Goal: Information Seeking & Learning: Compare options

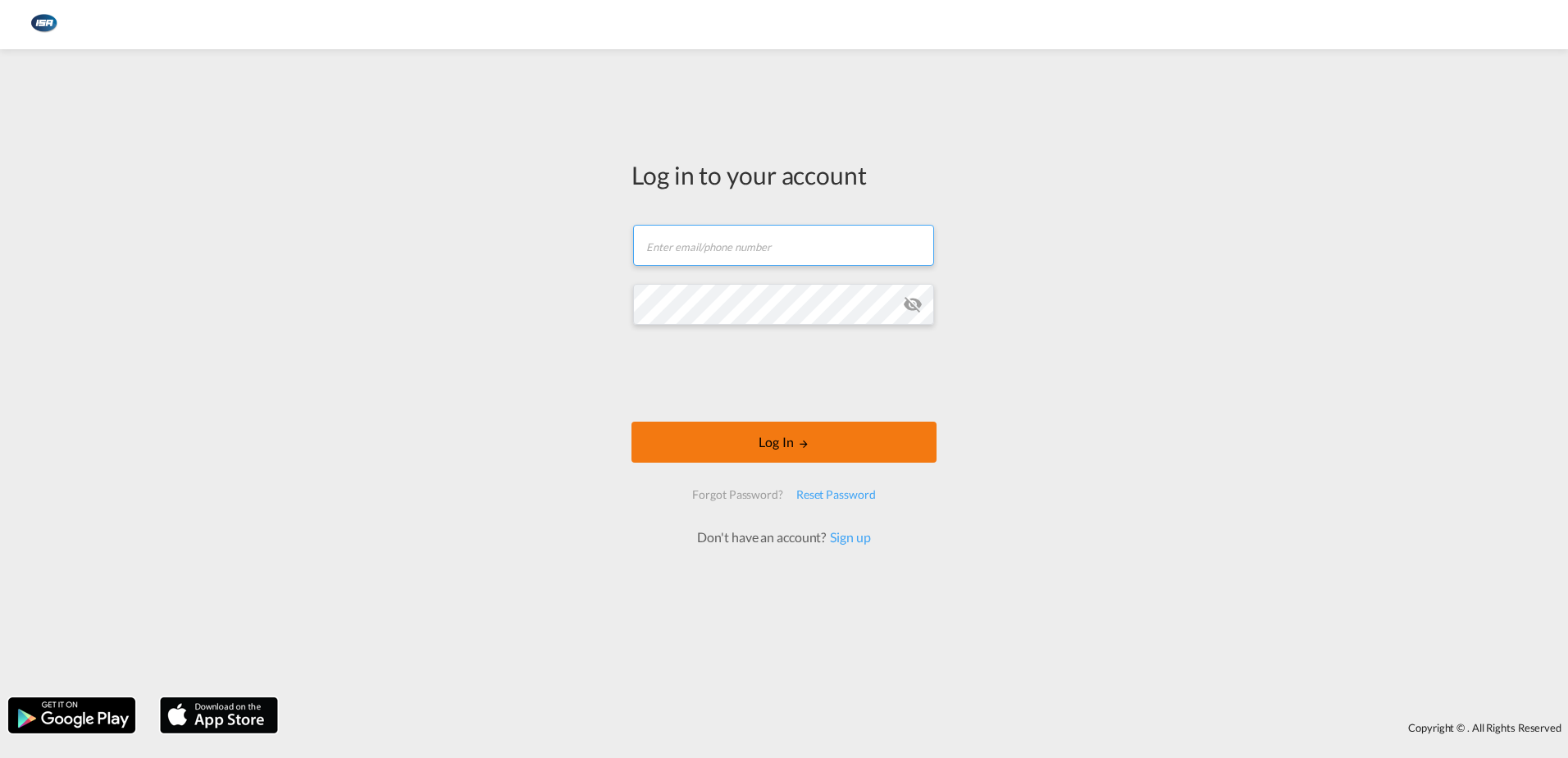
type input "[EMAIL_ADDRESS][DOMAIN_NAME]"
click at [770, 446] on button "Log In" at bounding box center [784, 442] width 305 height 41
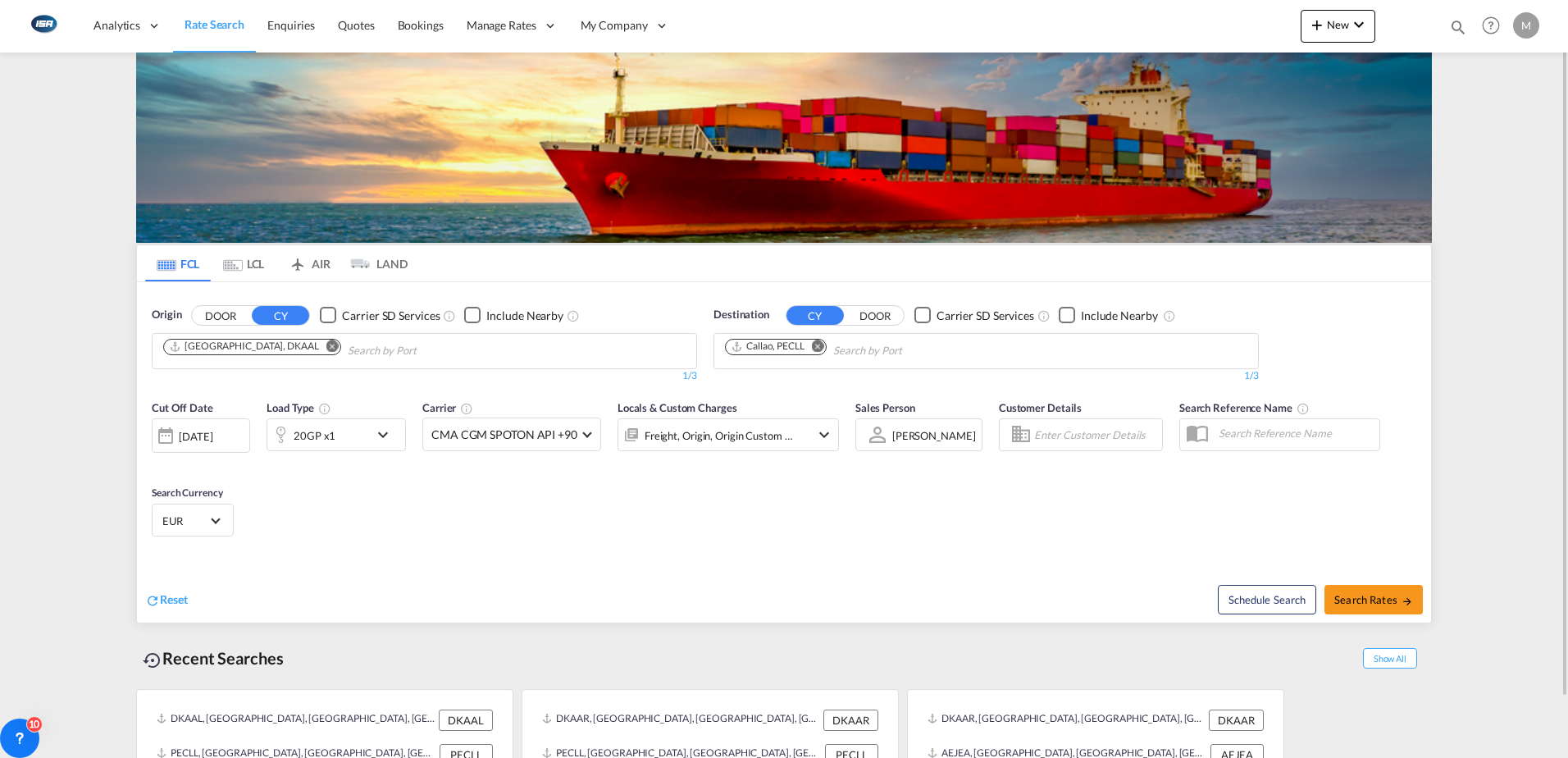
click at [326, 350] on md-icon "Remove" at bounding box center [332, 345] width 12 height 12
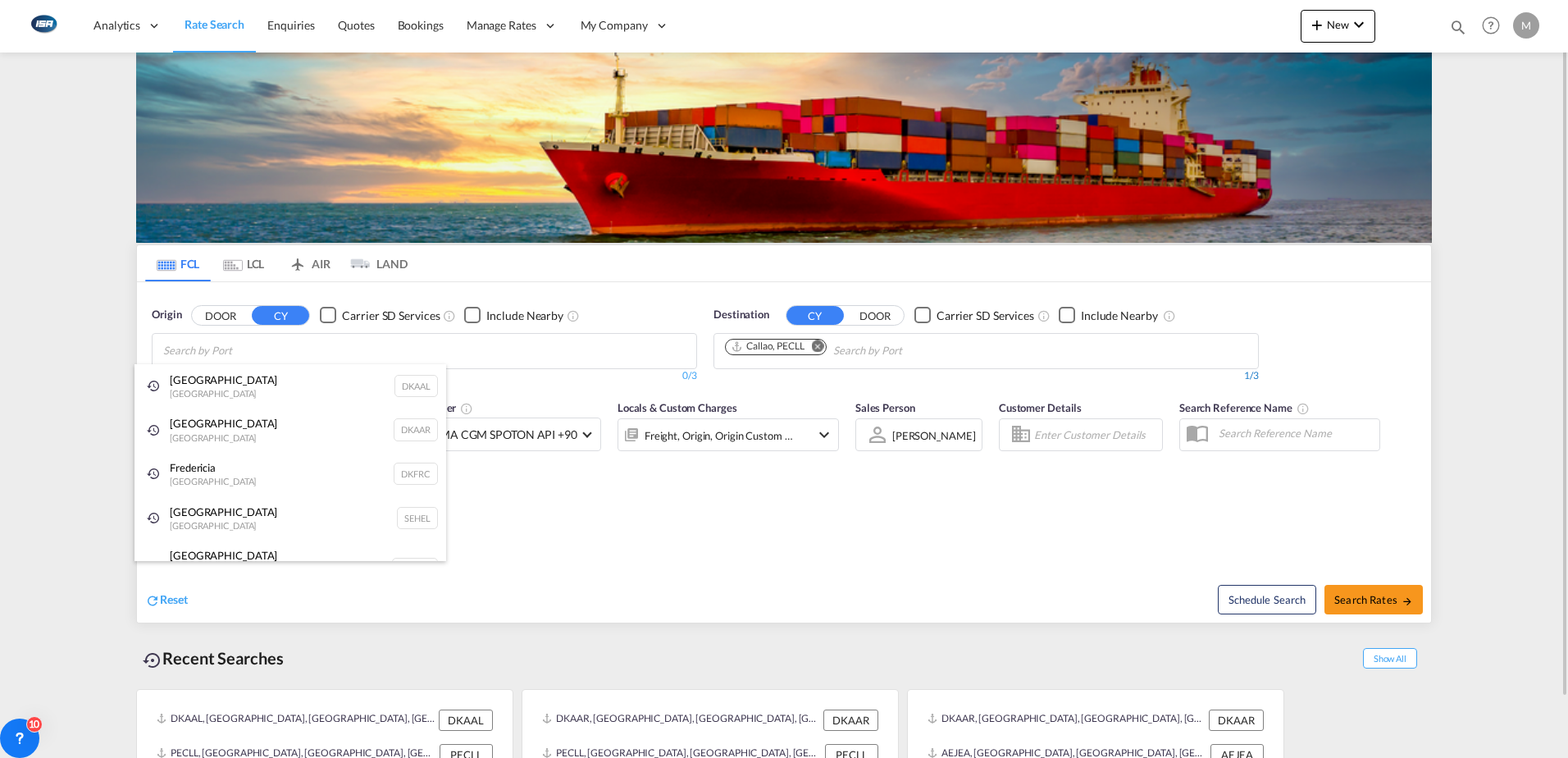
drag, startPoint x: 188, startPoint y: 441, endPoint x: 800, endPoint y: 375, distance: 615.5
click at [188, 440] on div "Aarhus [GEOGRAPHIC_DATA] DKAAR" at bounding box center [290, 430] width 312 height 44
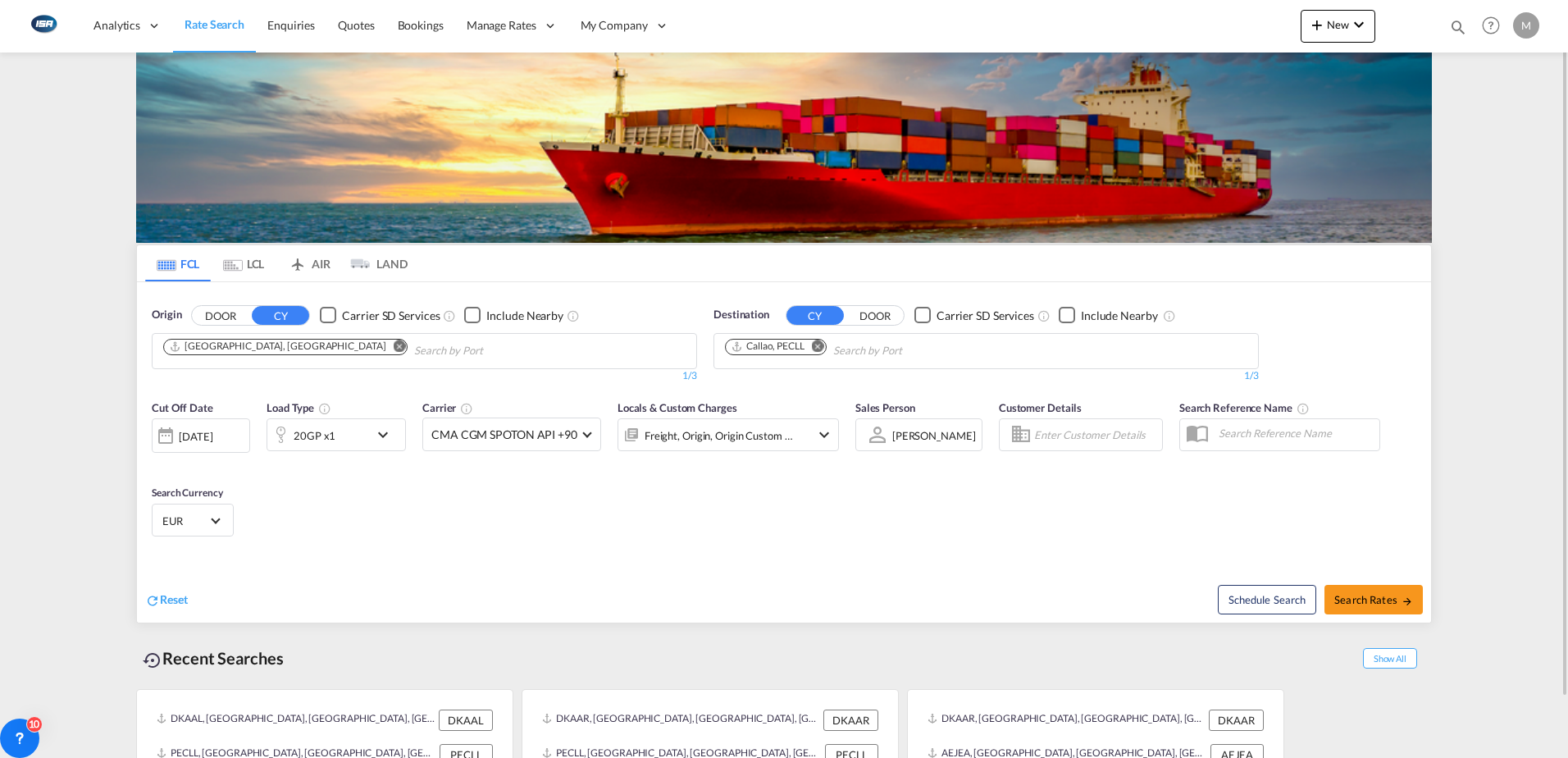
click at [821, 347] on md-icon "Remove" at bounding box center [818, 345] width 12 height 12
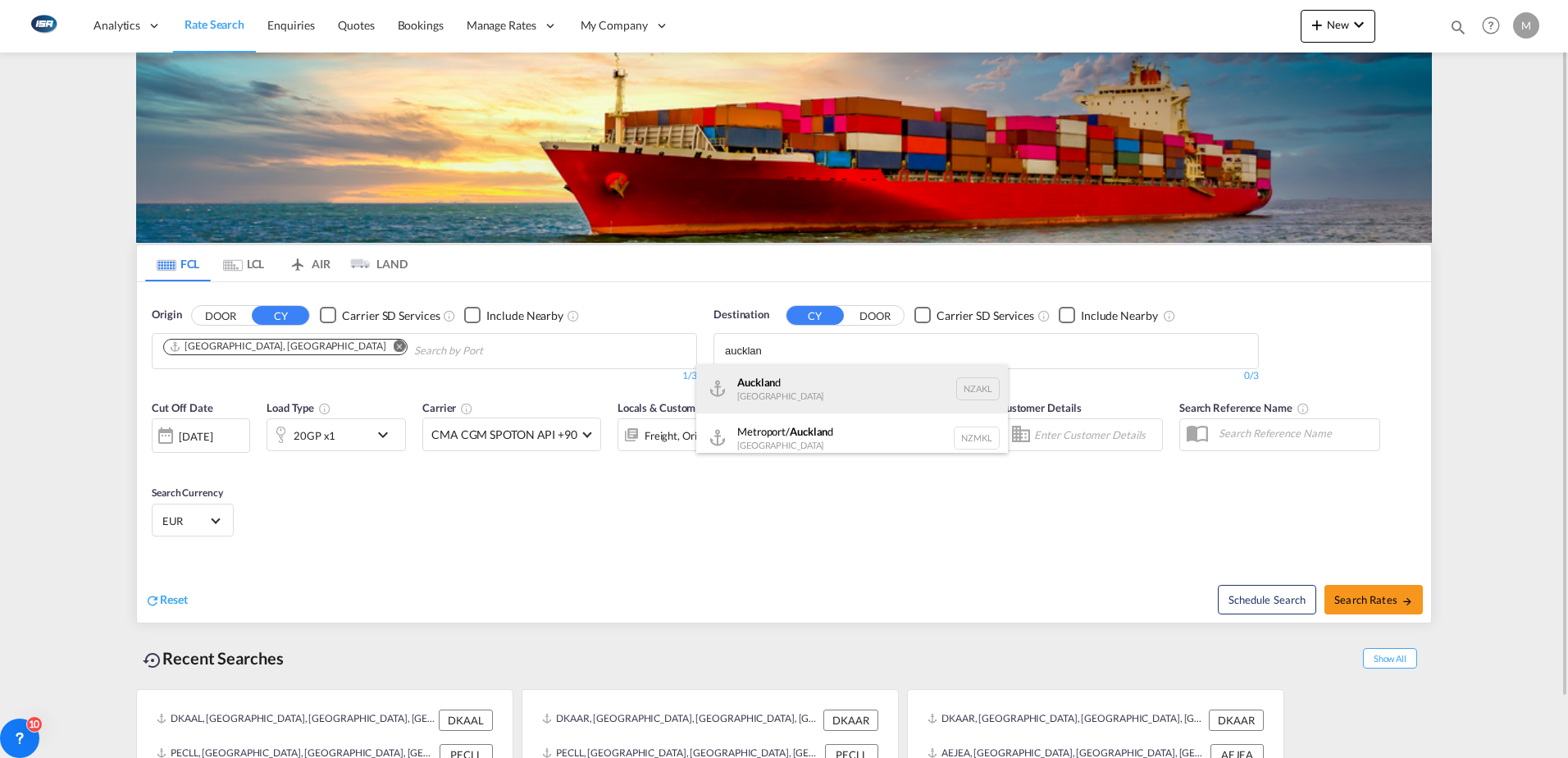
type input "aucklan"
click at [810, 390] on div "Aucklan d [GEOGRAPHIC_DATA] NZAKL" at bounding box center [852, 389] width 312 height 50
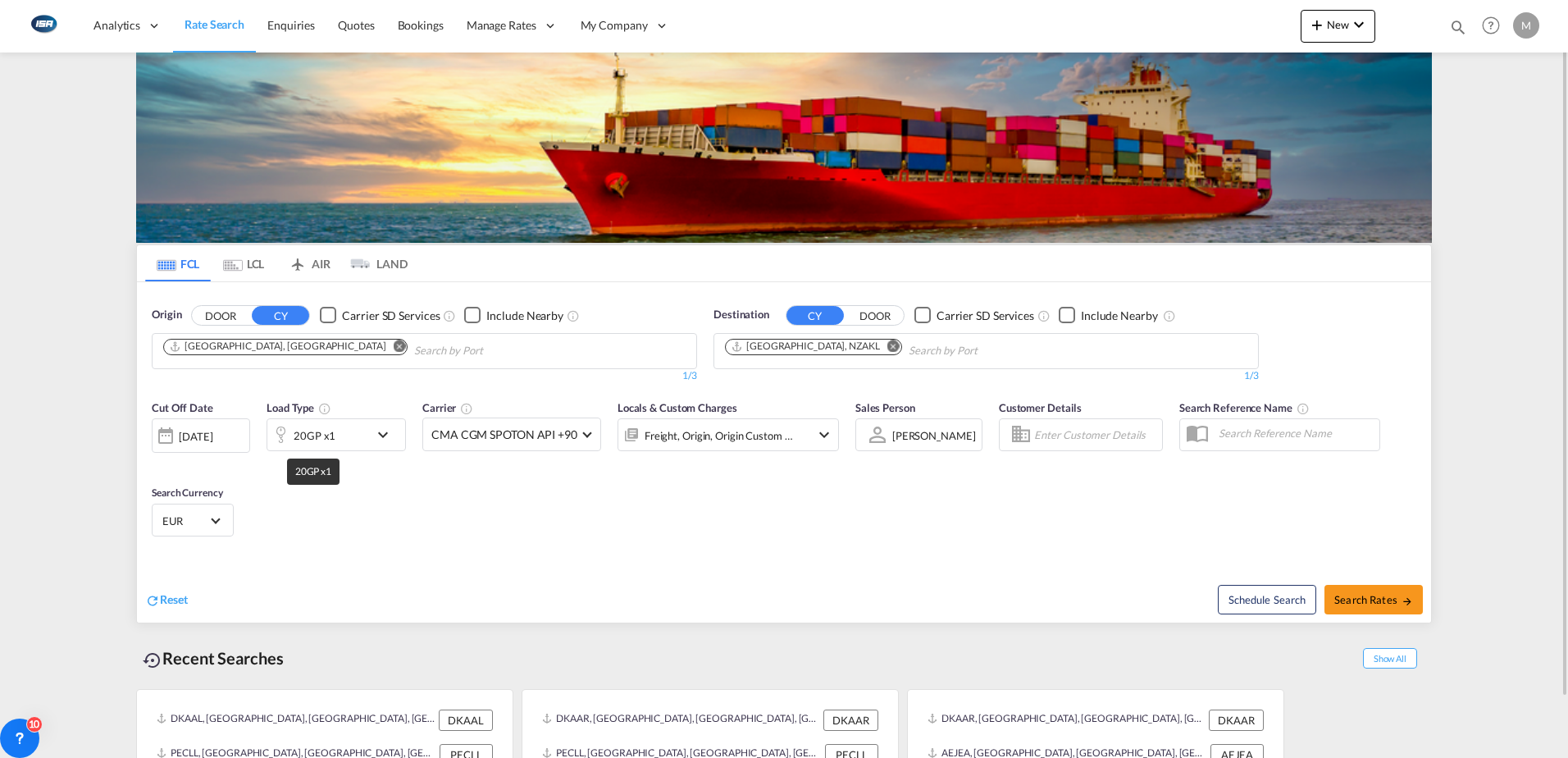
click at [322, 438] on div "20GP x1" at bounding box center [314, 435] width 42 height 23
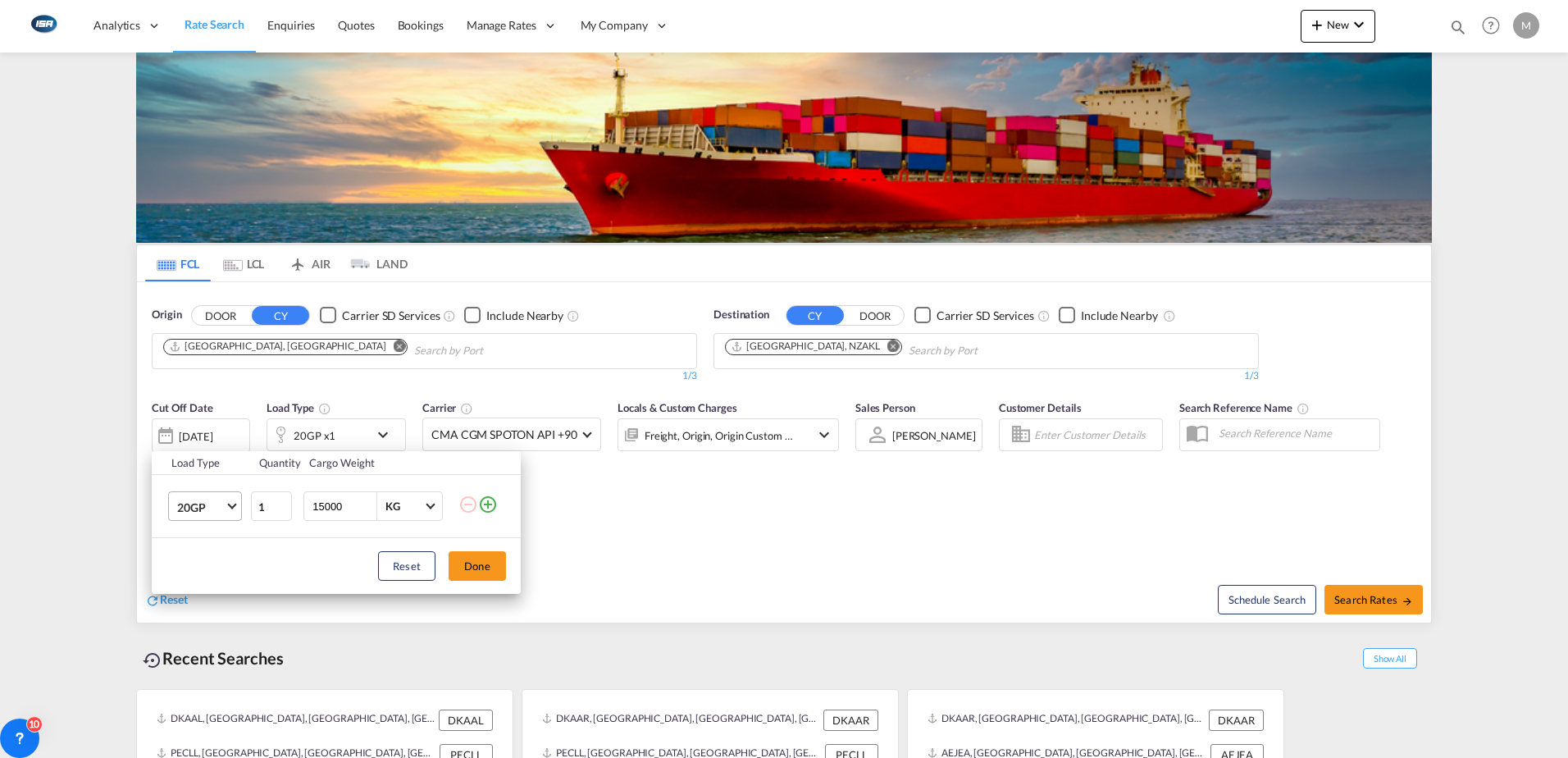
click at [201, 503] on span "20GP" at bounding box center [201, 508] width 48 height 16
click at [198, 591] on div "40HC" at bounding box center [192, 585] width 31 height 16
click at [461, 572] on button "Done" at bounding box center [477, 566] width 57 height 30
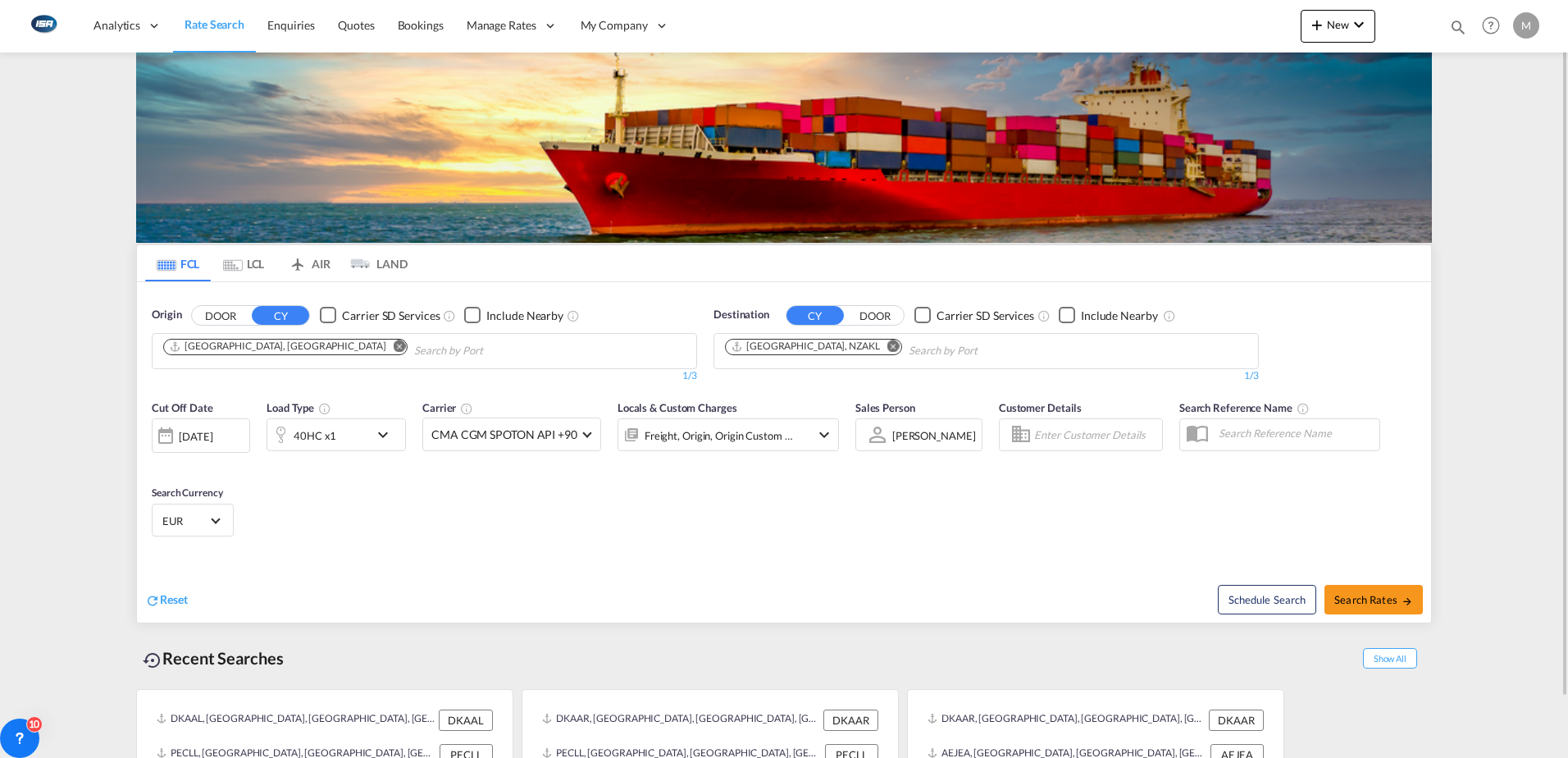
click at [220, 519] on span "Select Currency: € EUREuro" at bounding box center [215, 519] width 9 height 9
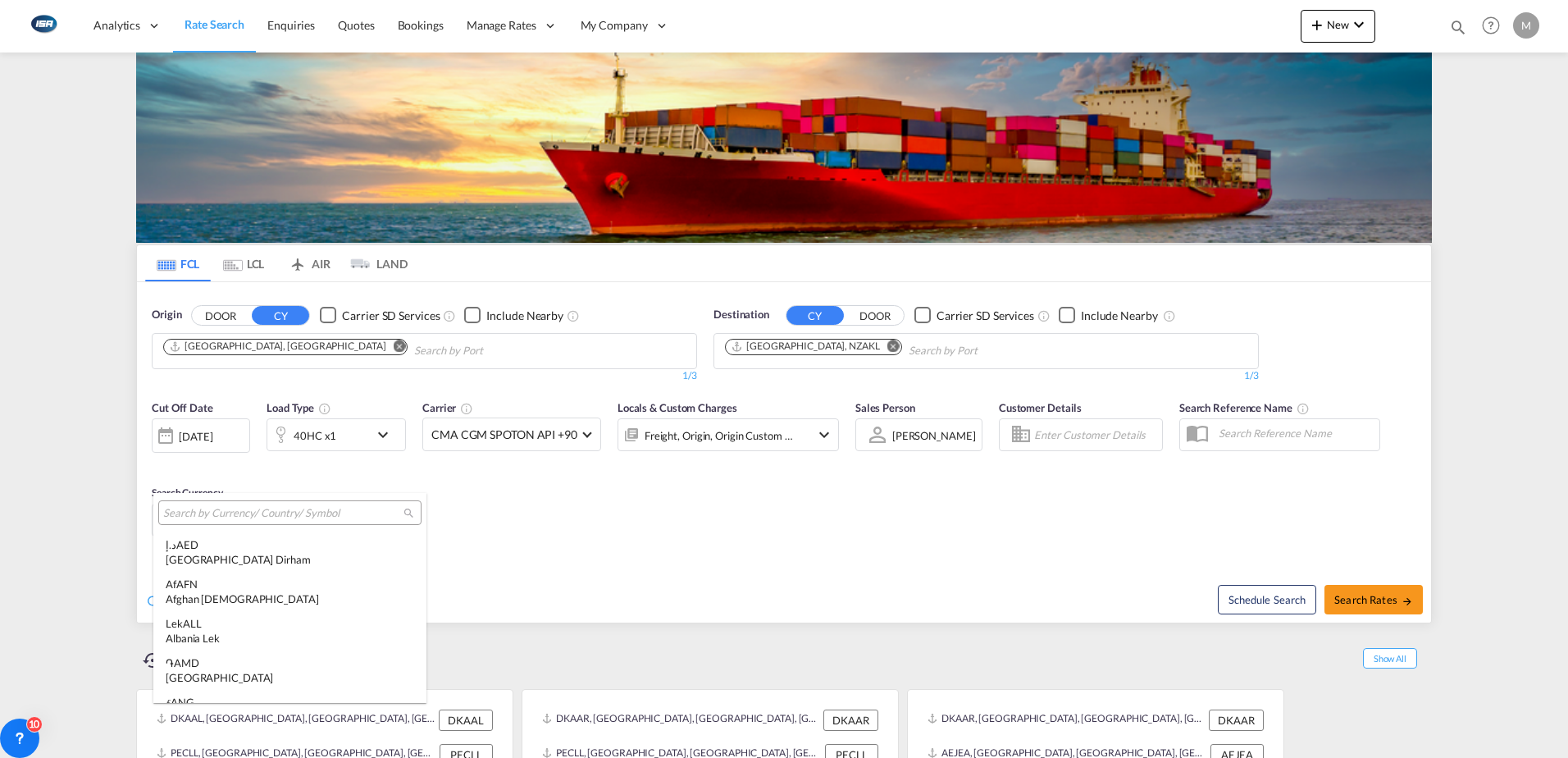
scroll to position [1648, 0]
click at [226, 509] on input "search" at bounding box center [283, 513] width 240 height 15
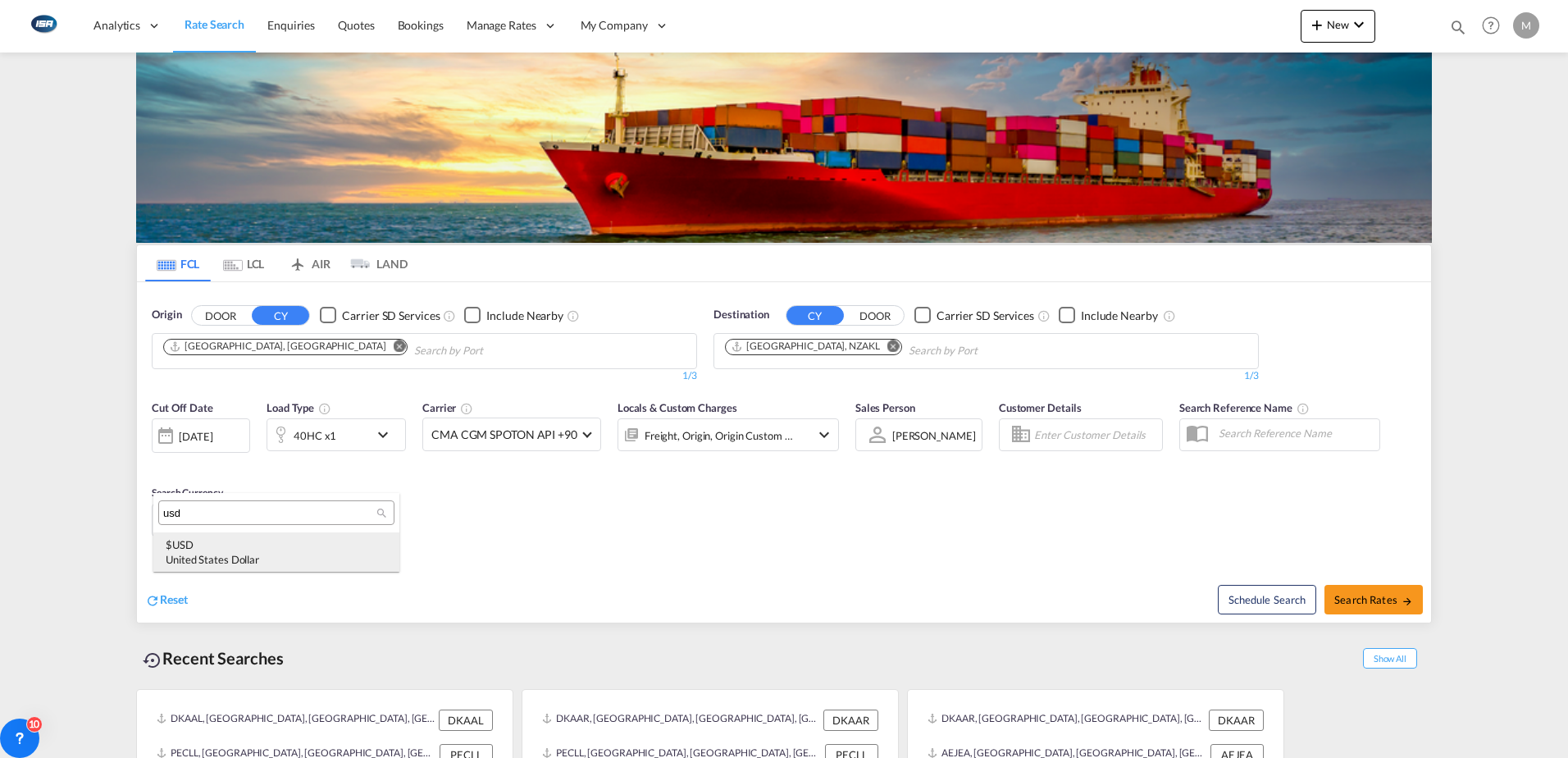
type input "usd"
click at [209, 547] on div "$ USD United States Dollar" at bounding box center [276, 552] width 221 height 30
click at [1363, 598] on span "Search Rates" at bounding box center [1374, 599] width 79 height 13
type input "DKAAR to NZAKL / [DATE]"
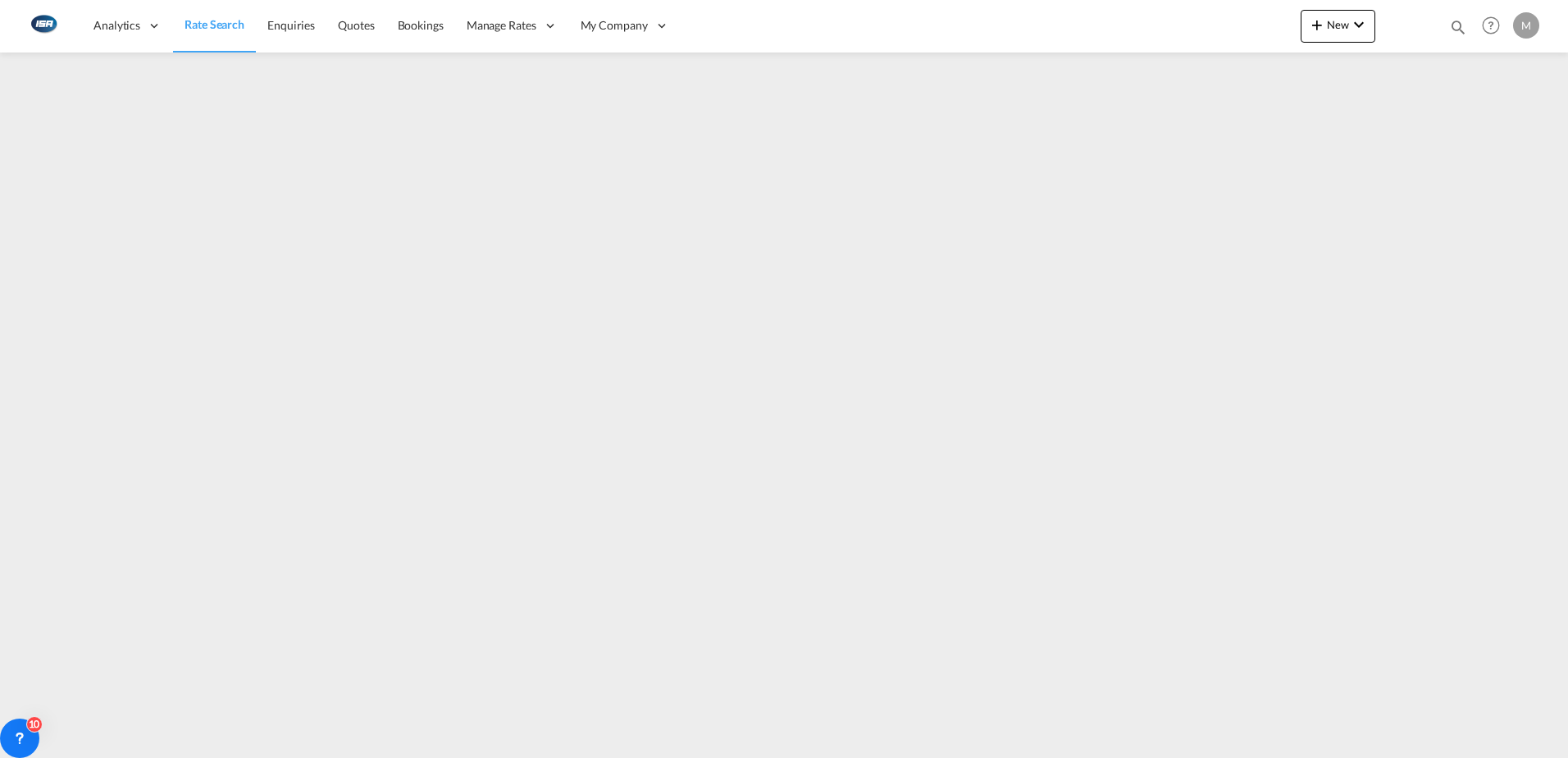
click at [215, 22] on span "Rate Search" at bounding box center [214, 24] width 60 height 14
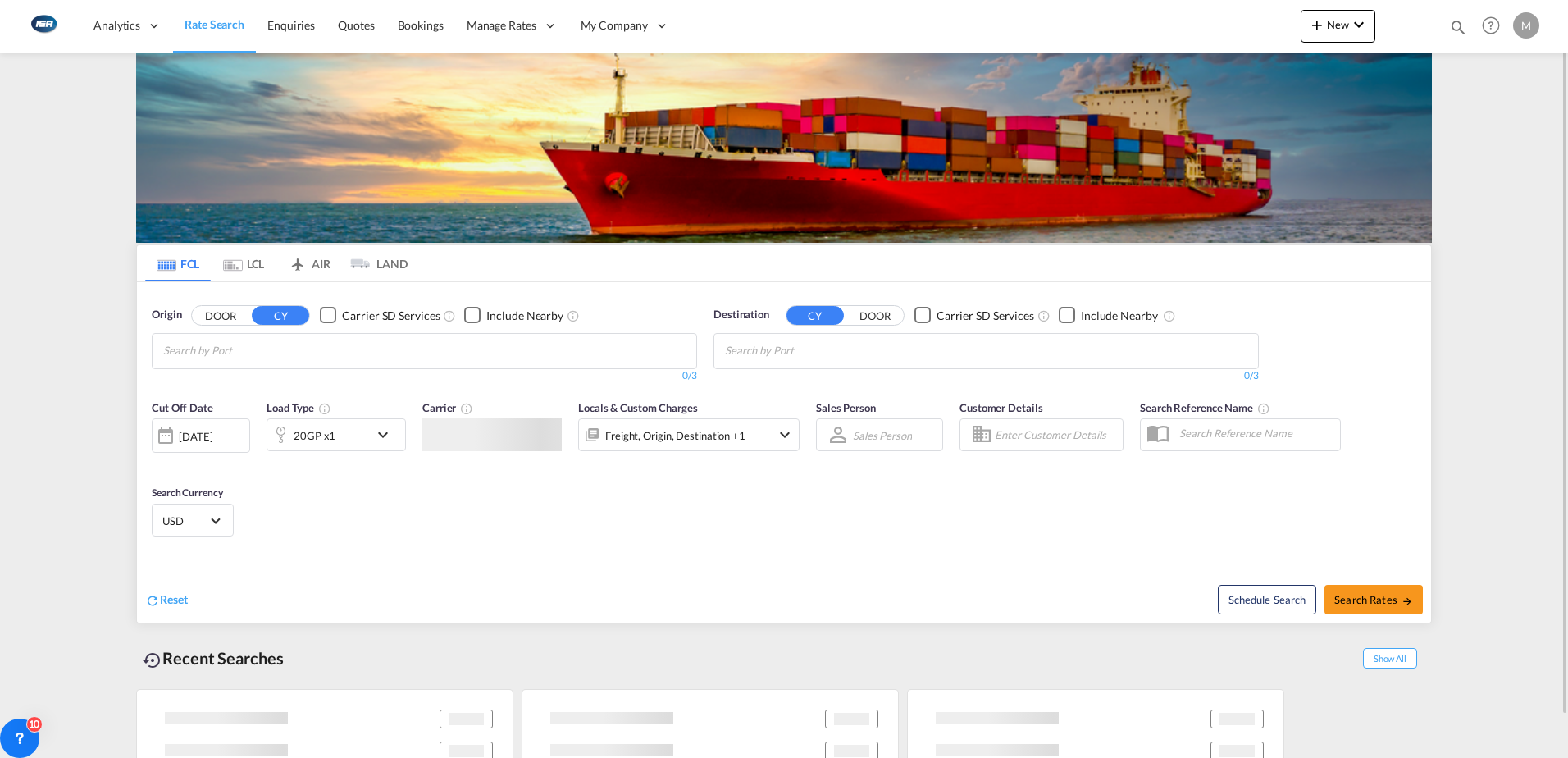
click at [249, 266] on md-tab-item "LCL" at bounding box center [244, 263] width 66 height 36
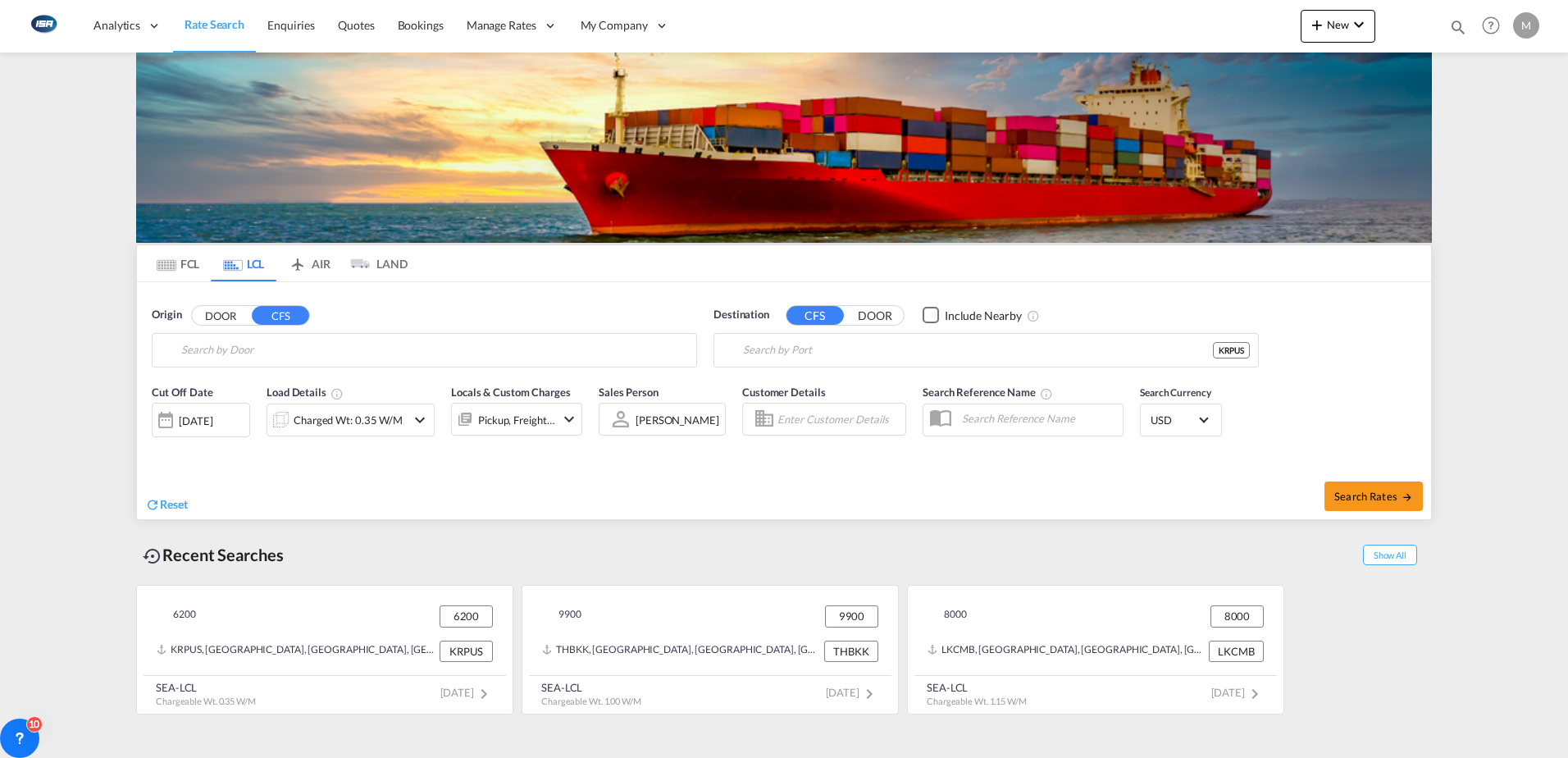
type input "DK-6200, [GEOGRAPHIC_DATA], [GEOGRAPHIC_DATA], [GEOGRAPHIC_DATA], [GEOGRAPHIC_D…"
type input "Busan, KRPUS"
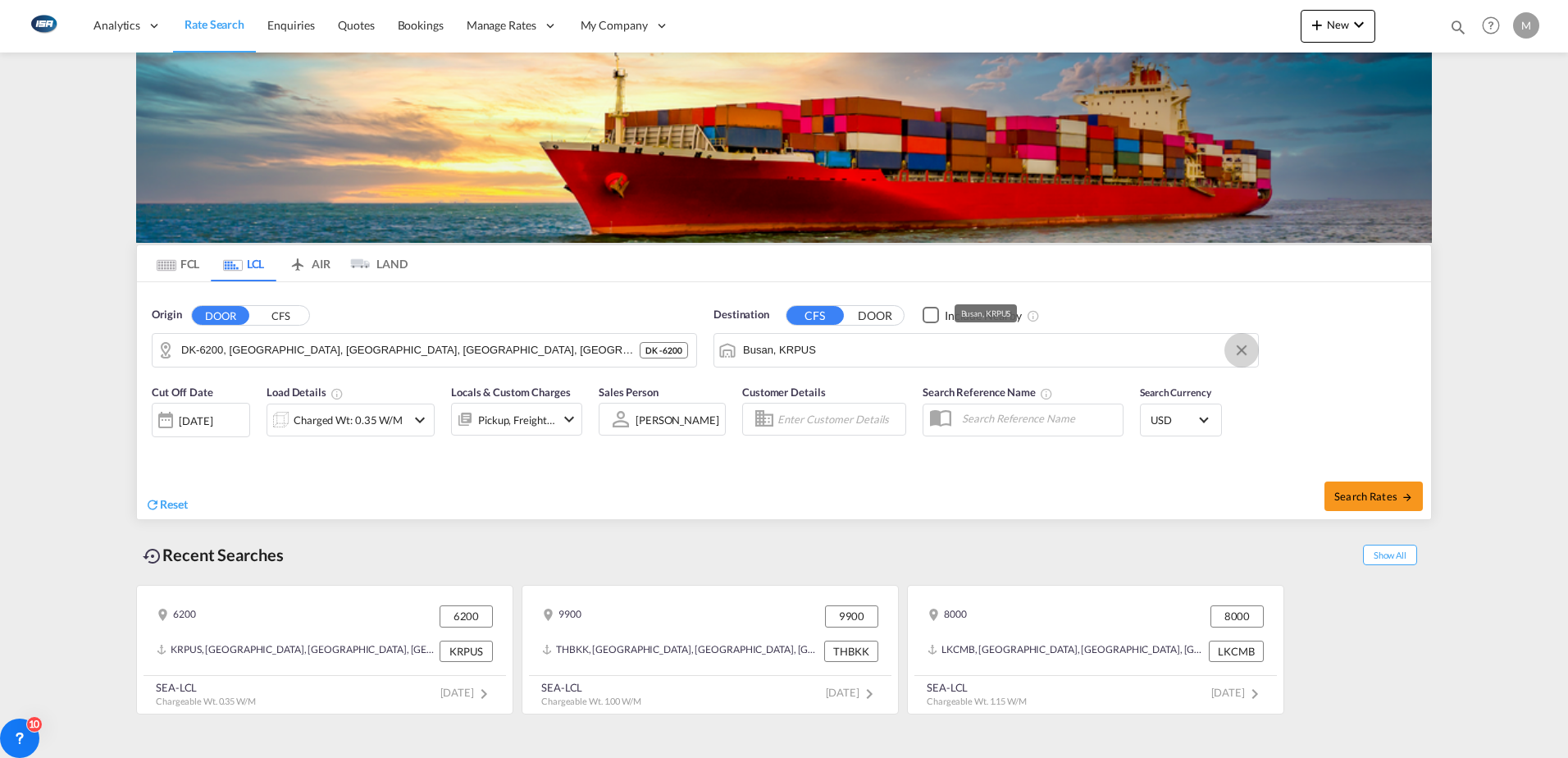
click at [1236, 350] on button "Clear Input" at bounding box center [1242, 350] width 25 height 25
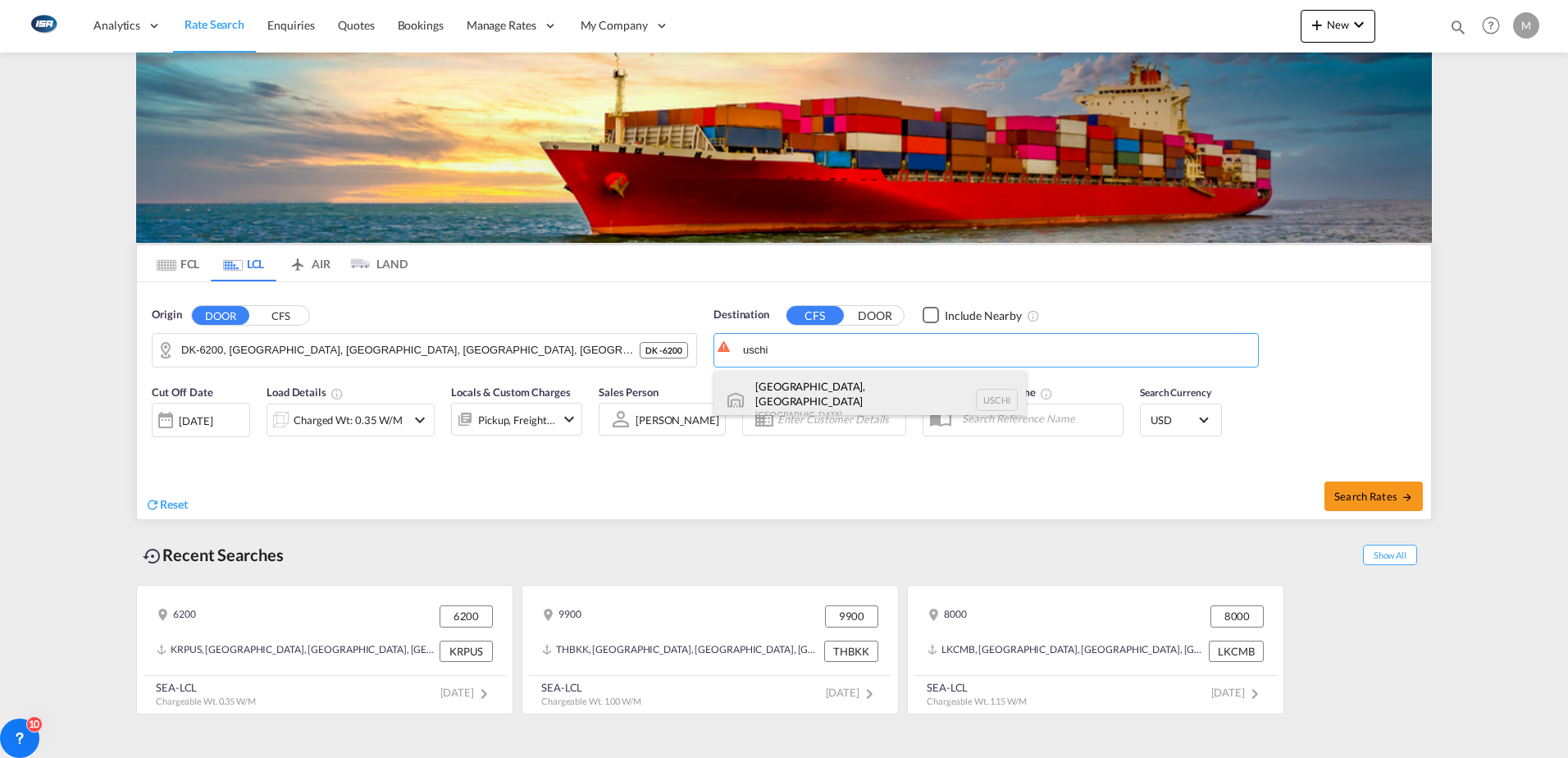
click at [796, 398] on div "[GEOGRAPHIC_DATA], [GEOGRAPHIC_DATA] [GEOGRAPHIC_DATA] [GEOGRAPHIC_DATA]" at bounding box center [870, 400] width 312 height 59
type input "[GEOGRAPHIC_DATA], [GEOGRAPHIC_DATA], USCHI"
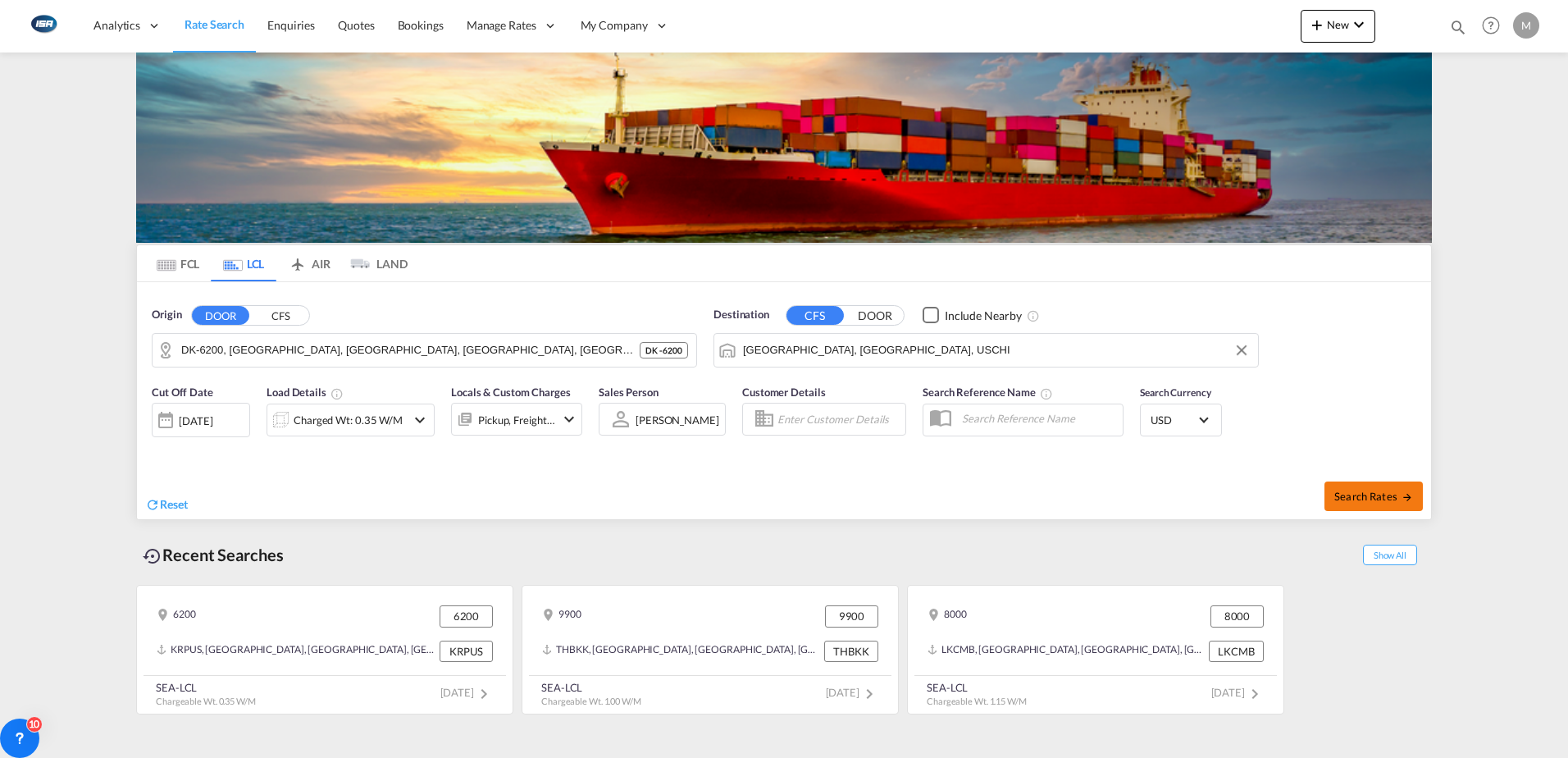
click at [1383, 497] on span "Search Rates" at bounding box center [1374, 496] width 79 height 13
type input "6200 to USCHI / [DATE]"
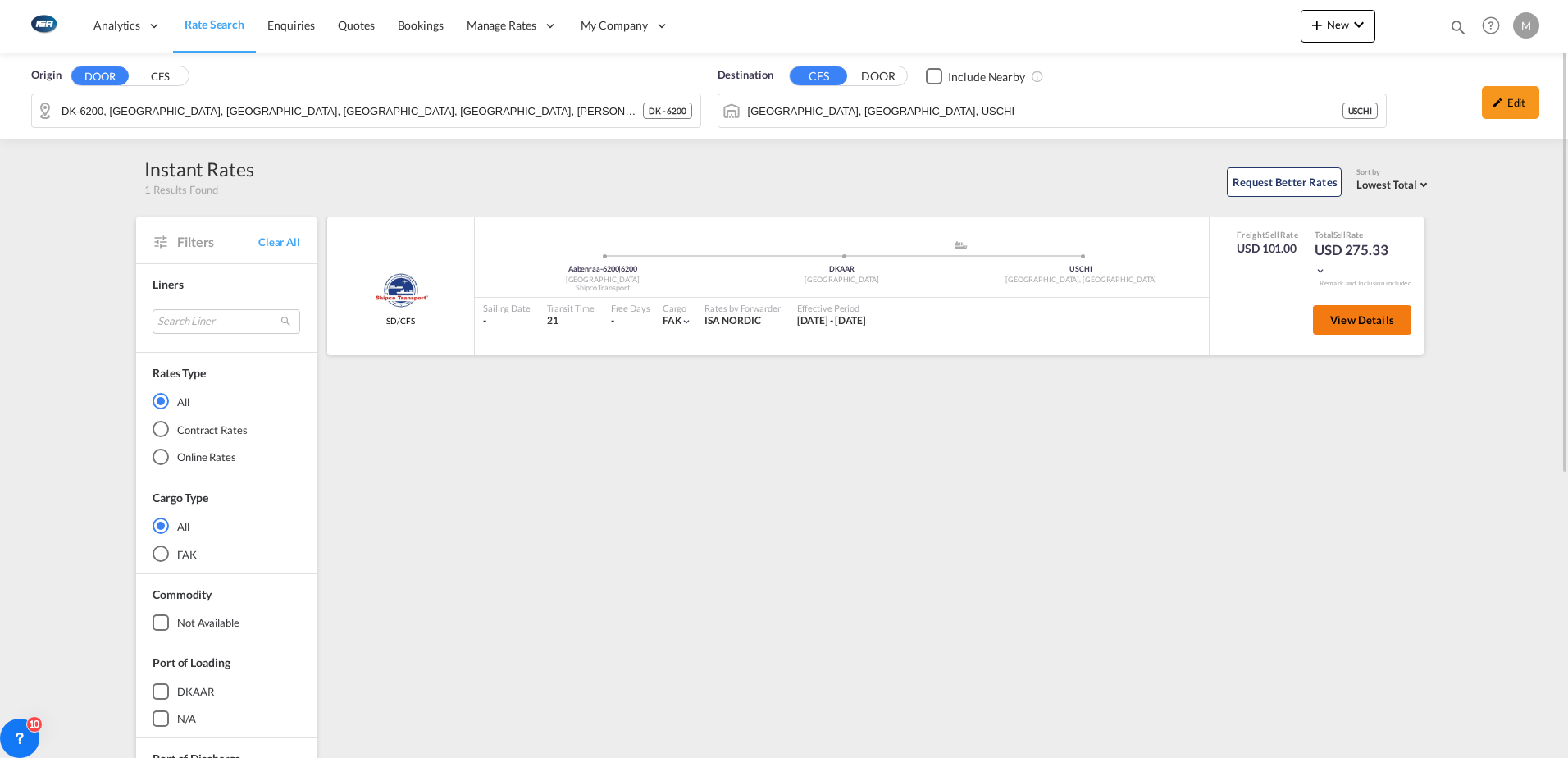
click at [1334, 317] on span "View Details" at bounding box center [1362, 320] width 64 height 13
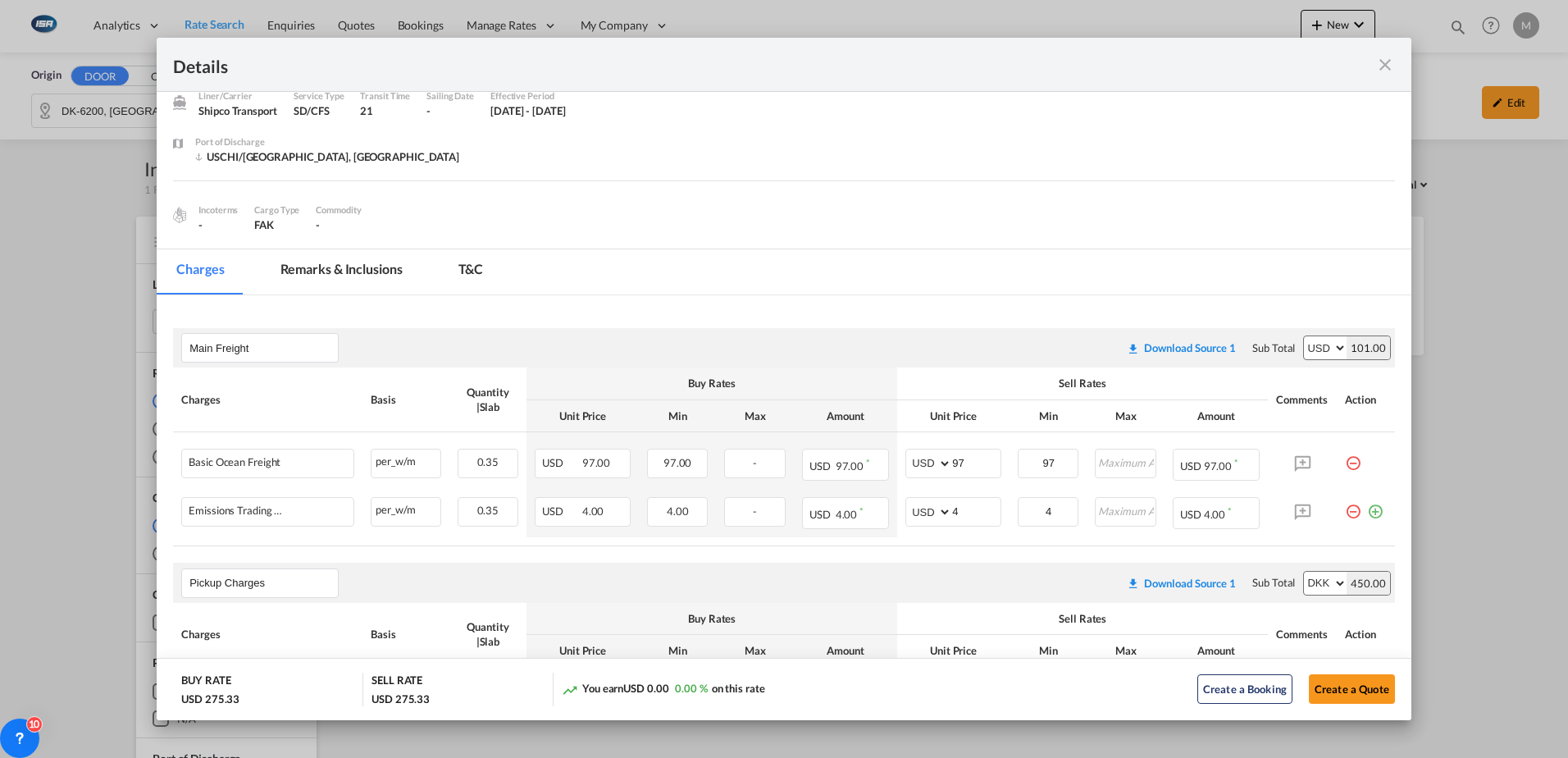
scroll to position [164, 0]
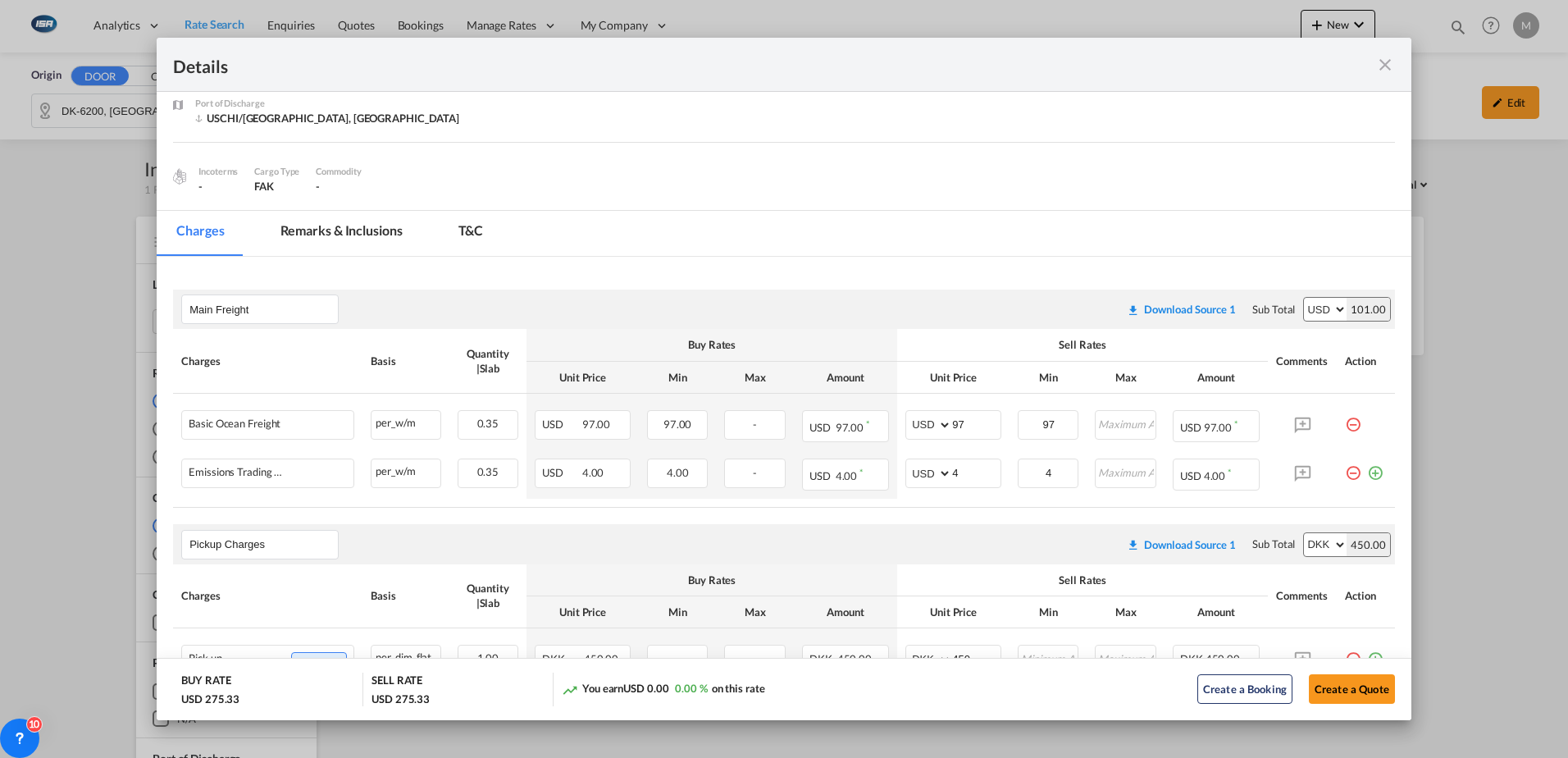
click at [1377, 65] on md-icon "icon-close fg-AAA8AD m-0 cursor" at bounding box center [1385, 64] width 20 height 20
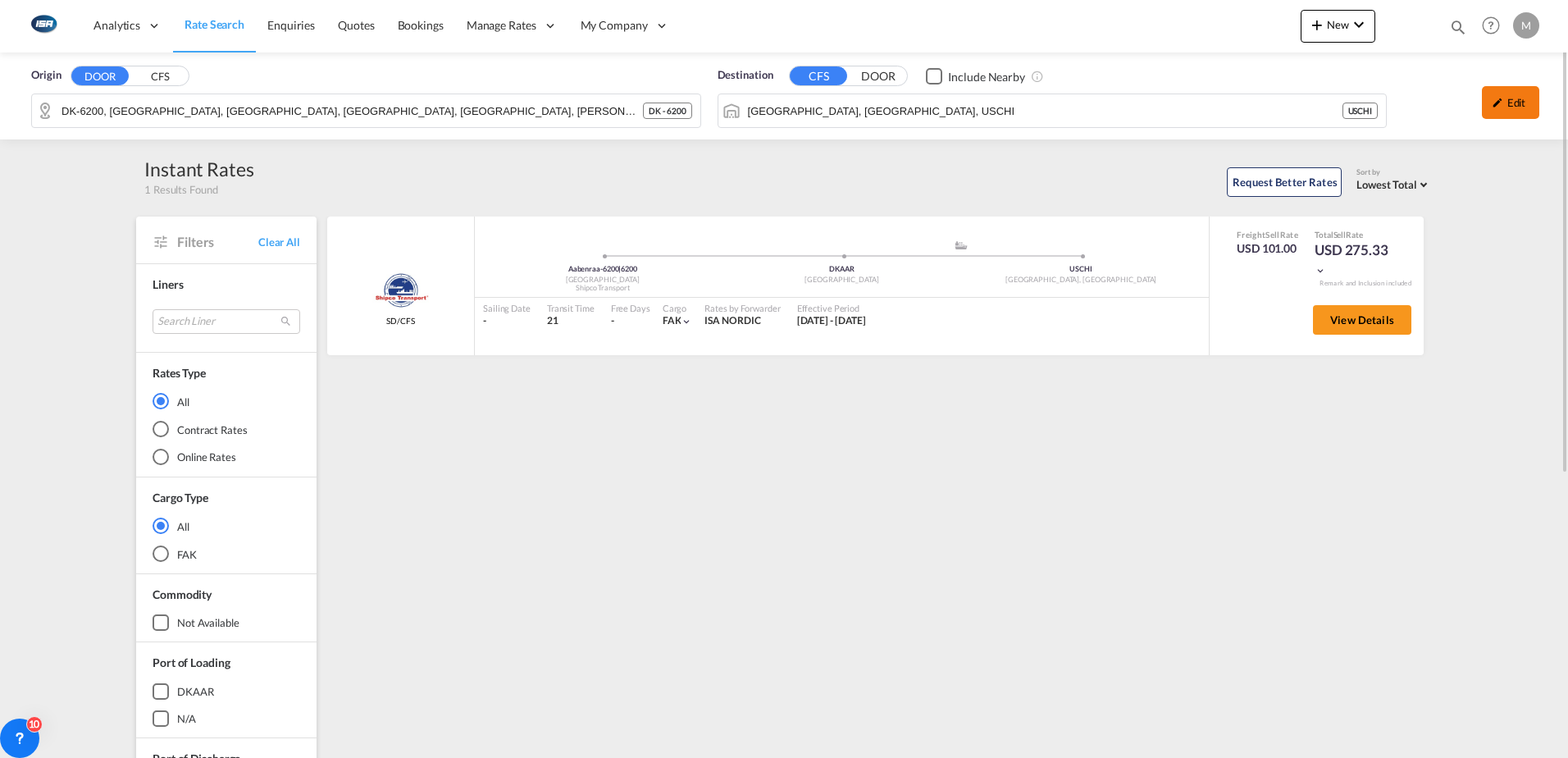
click at [1524, 104] on div "Edit" at bounding box center [1511, 103] width 57 height 32
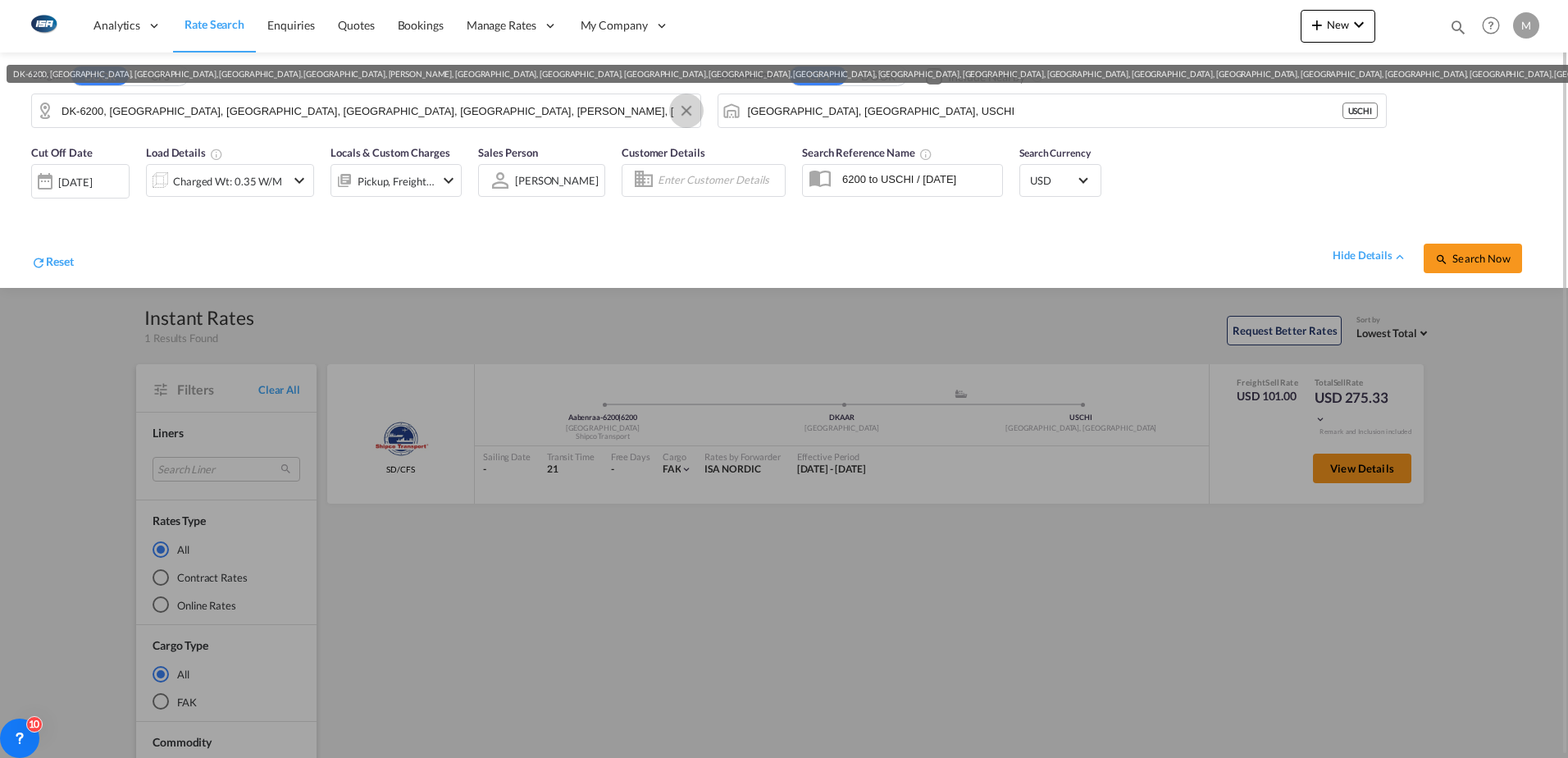
drag, startPoint x: 692, startPoint y: 112, endPoint x: 667, endPoint y: 115, distance: 25.2
click at [691, 113] on button "Clear Input" at bounding box center [686, 110] width 25 height 25
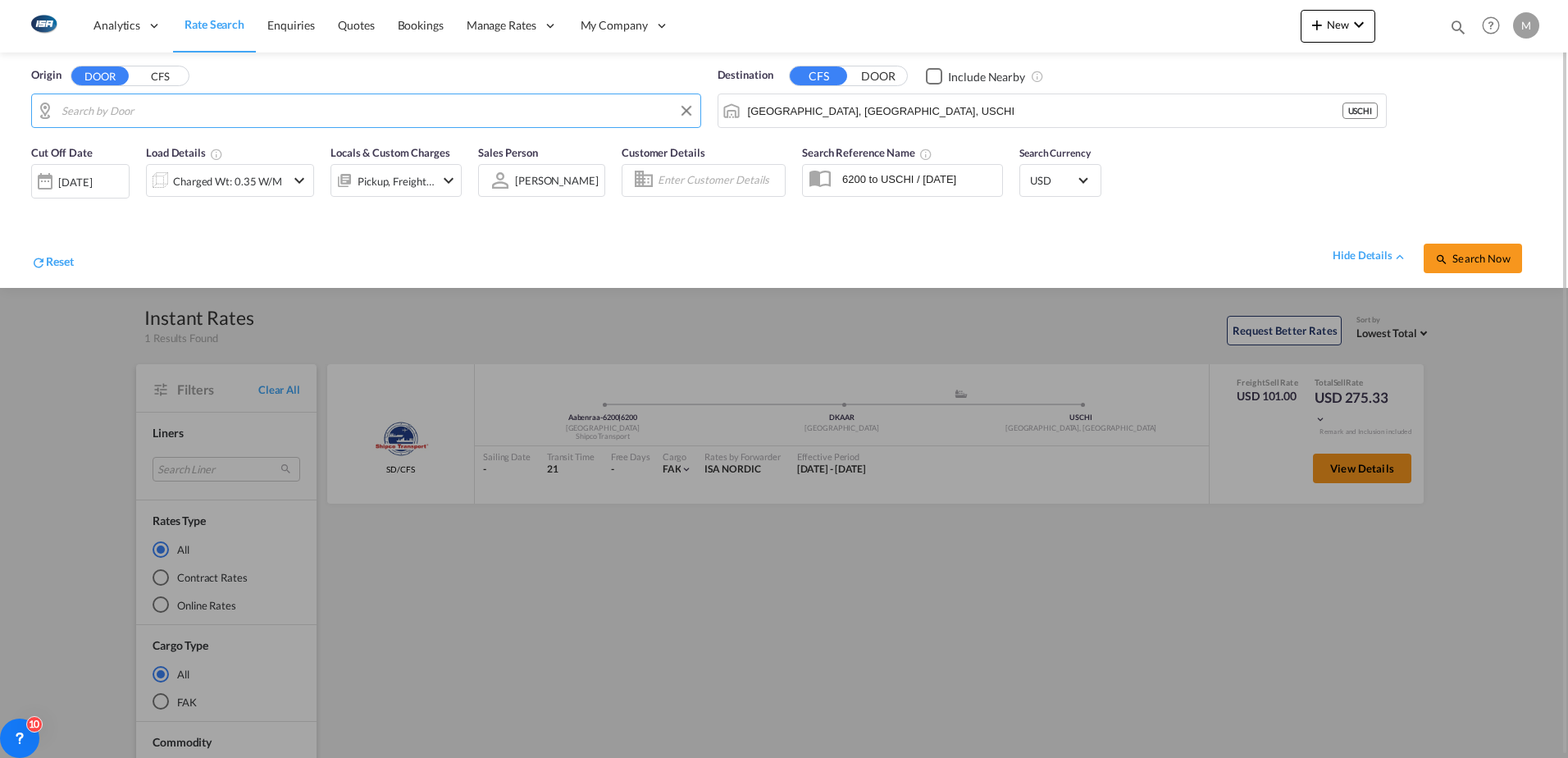
scroll to position [0, 0]
click at [156, 161] on div "Antvorskov, [GEOGRAPHIC_DATA]... , 4200 Denmark DK-4200" at bounding box center [187, 162] width 312 height 62
click at [957, 115] on input "[GEOGRAPHIC_DATA], [GEOGRAPHIC_DATA], USCHI" at bounding box center [1046, 110] width 595 height 25
type input "LO-1427, Ipsumdolor, Sitame, Consect, Adipis, Elitsedd, Eiusmodt, Incidi, Utlab…"
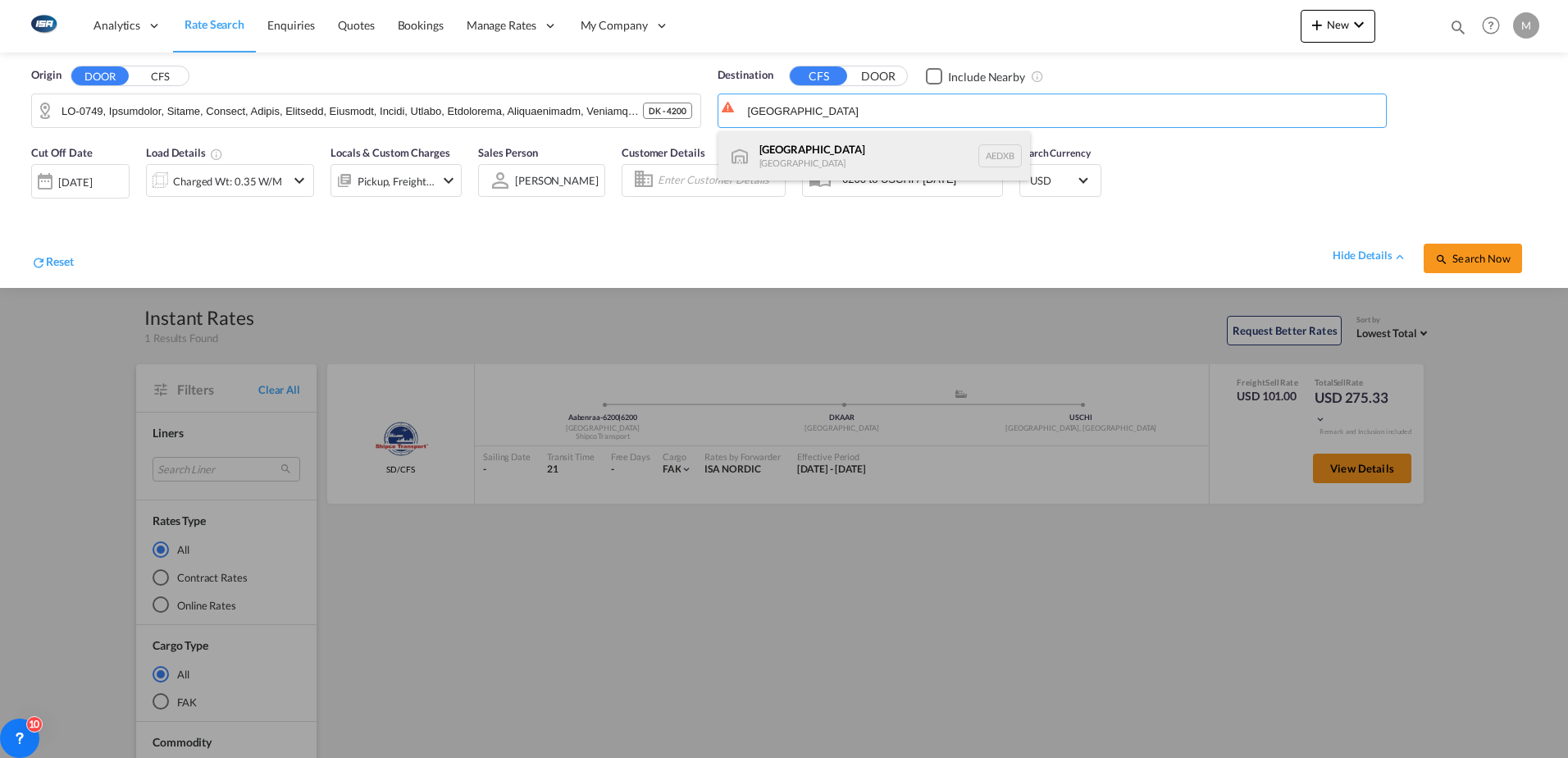
click at [866, 166] on div "[GEOGRAPHIC_DATA] [GEOGRAPHIC_DATA] AEDXB" at bounding box center [874, 156] width 312 height 50
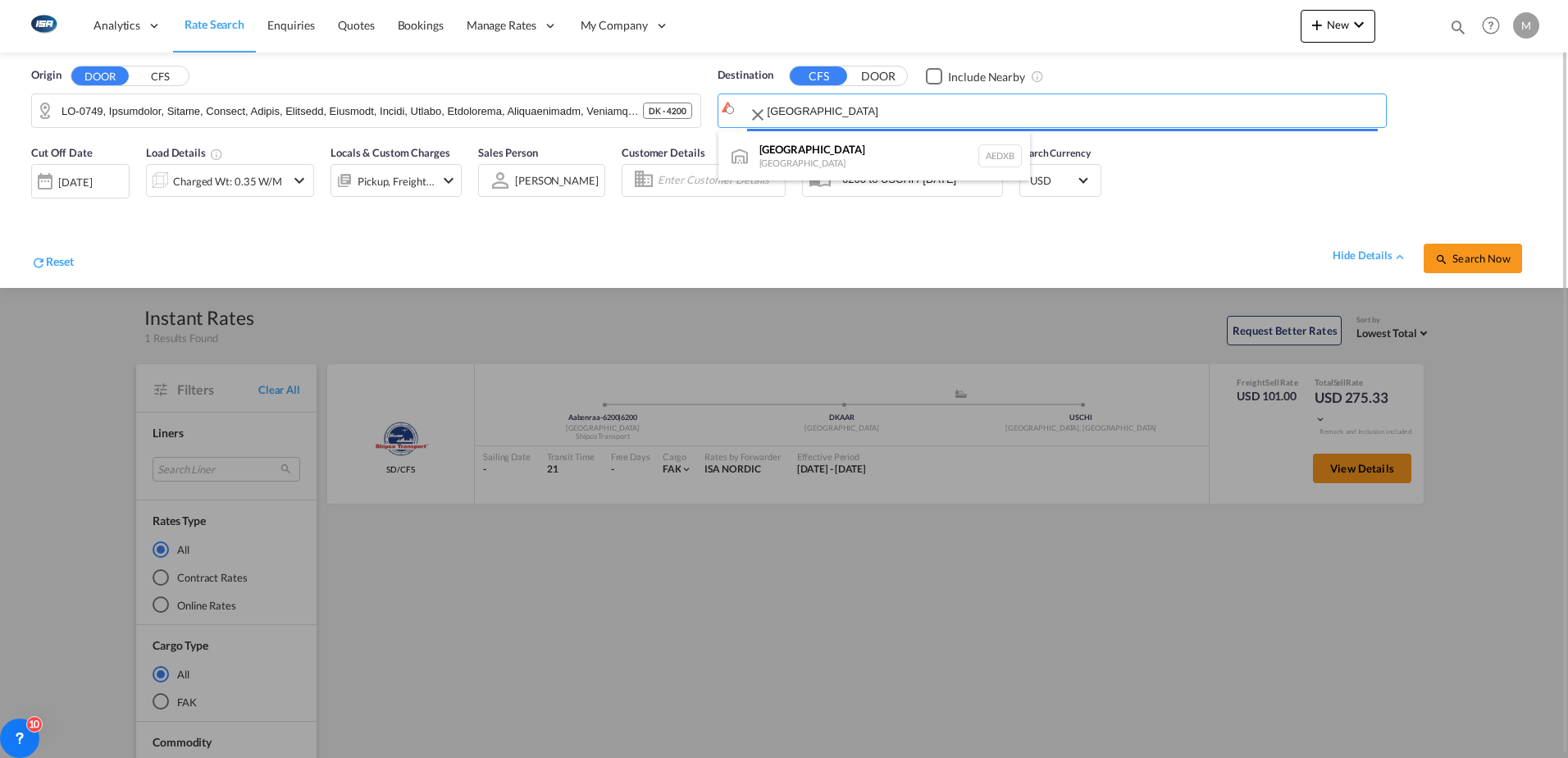
type input "[GEOGRAPHIC_DATA], AEDXB"
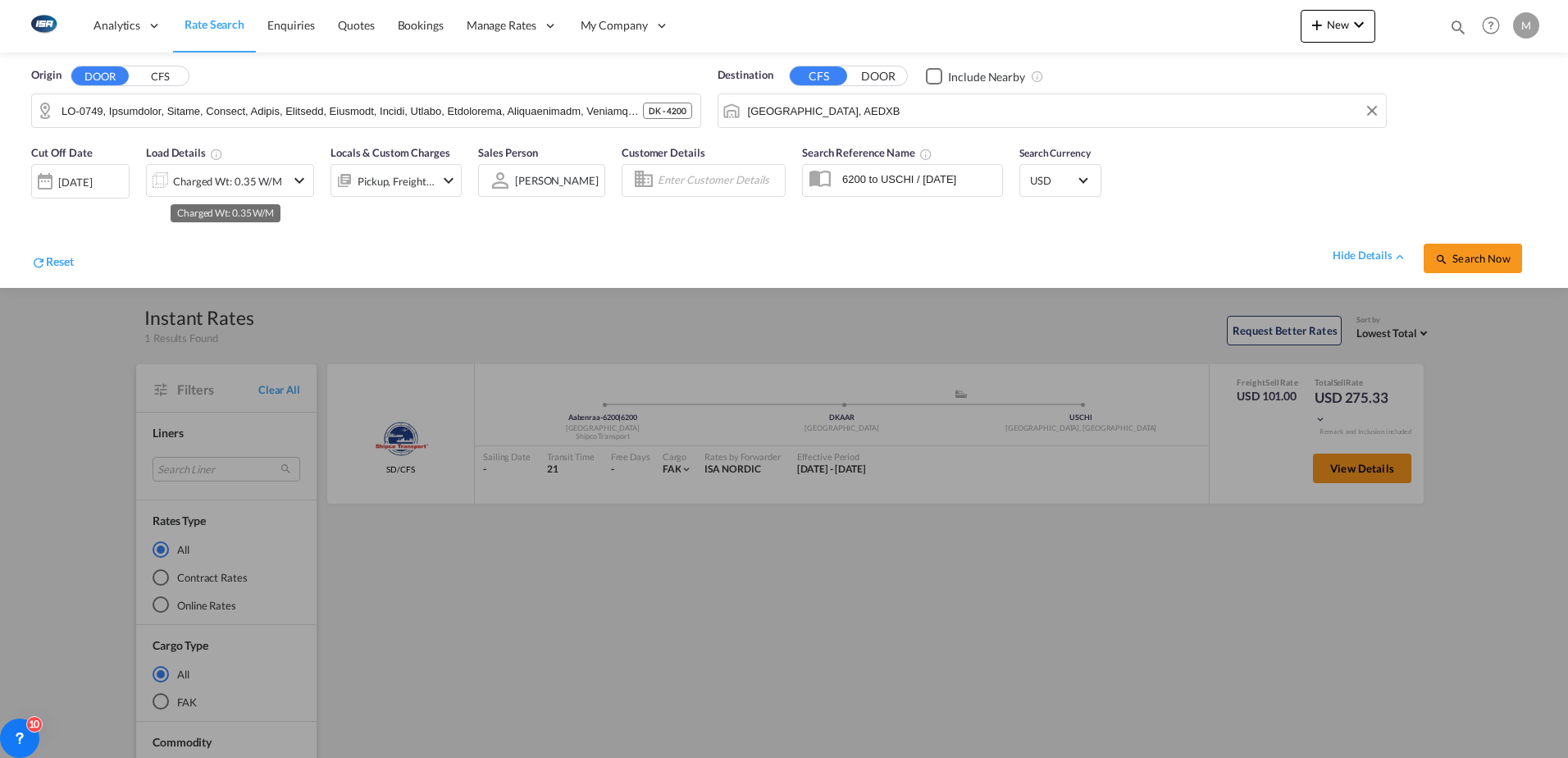
drag, startPoint x: 204, startPoint y: 178, endPoint x: 212, endPoint y: 216, distance: 38.8
click at [205, 178] on div "Charged Wt: 0.35 W/M" at bounding box center [228, 181] width 109 height 23
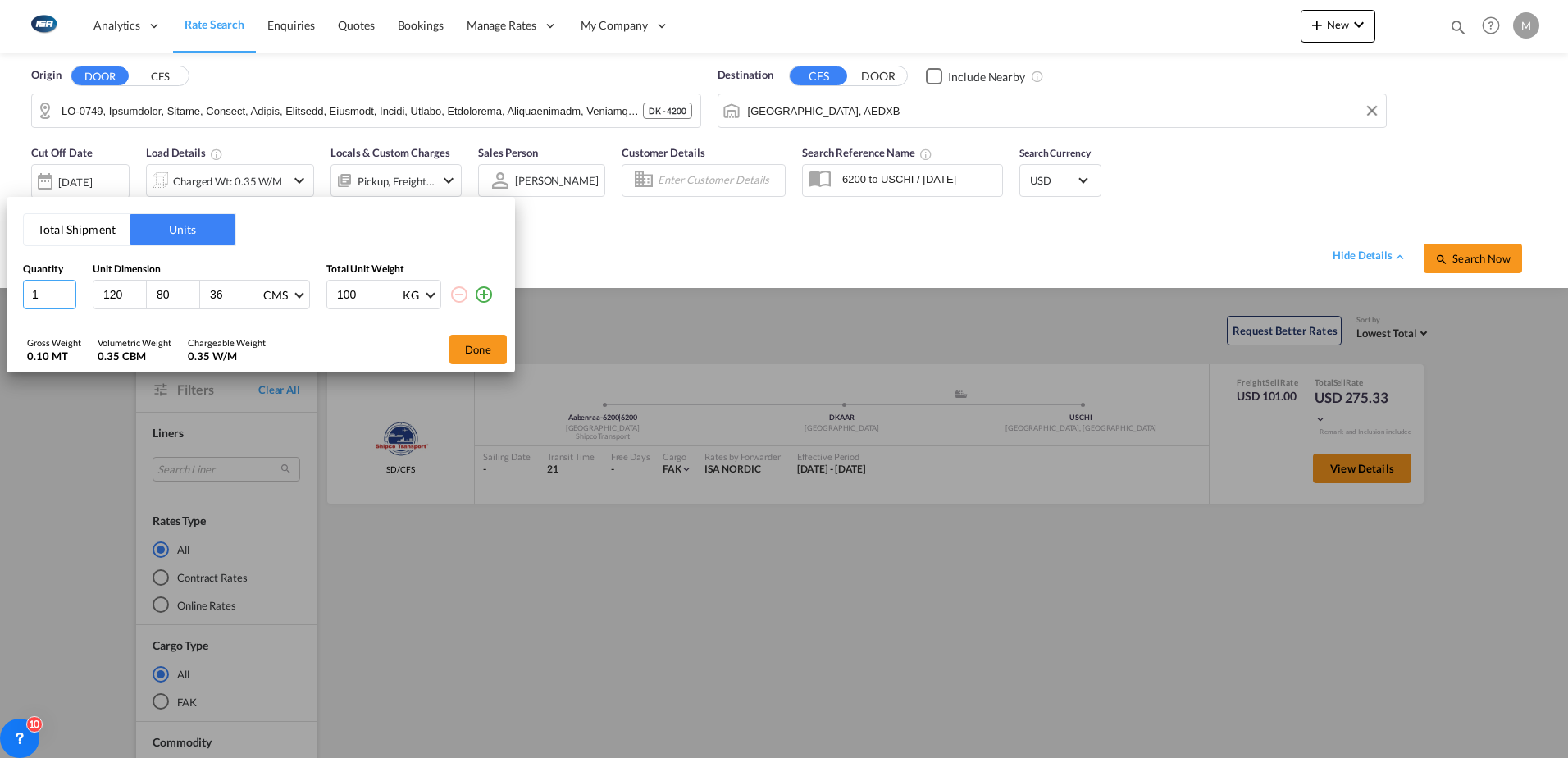
click at [49, 297] on input "1" at bounding box center [50, 294] width 53 height 30
type input "80"
type input "298"
click at [489, 294] on md-icon "icon-plus-circle-outline" at bounding box center [484, 294] width 20 height 20
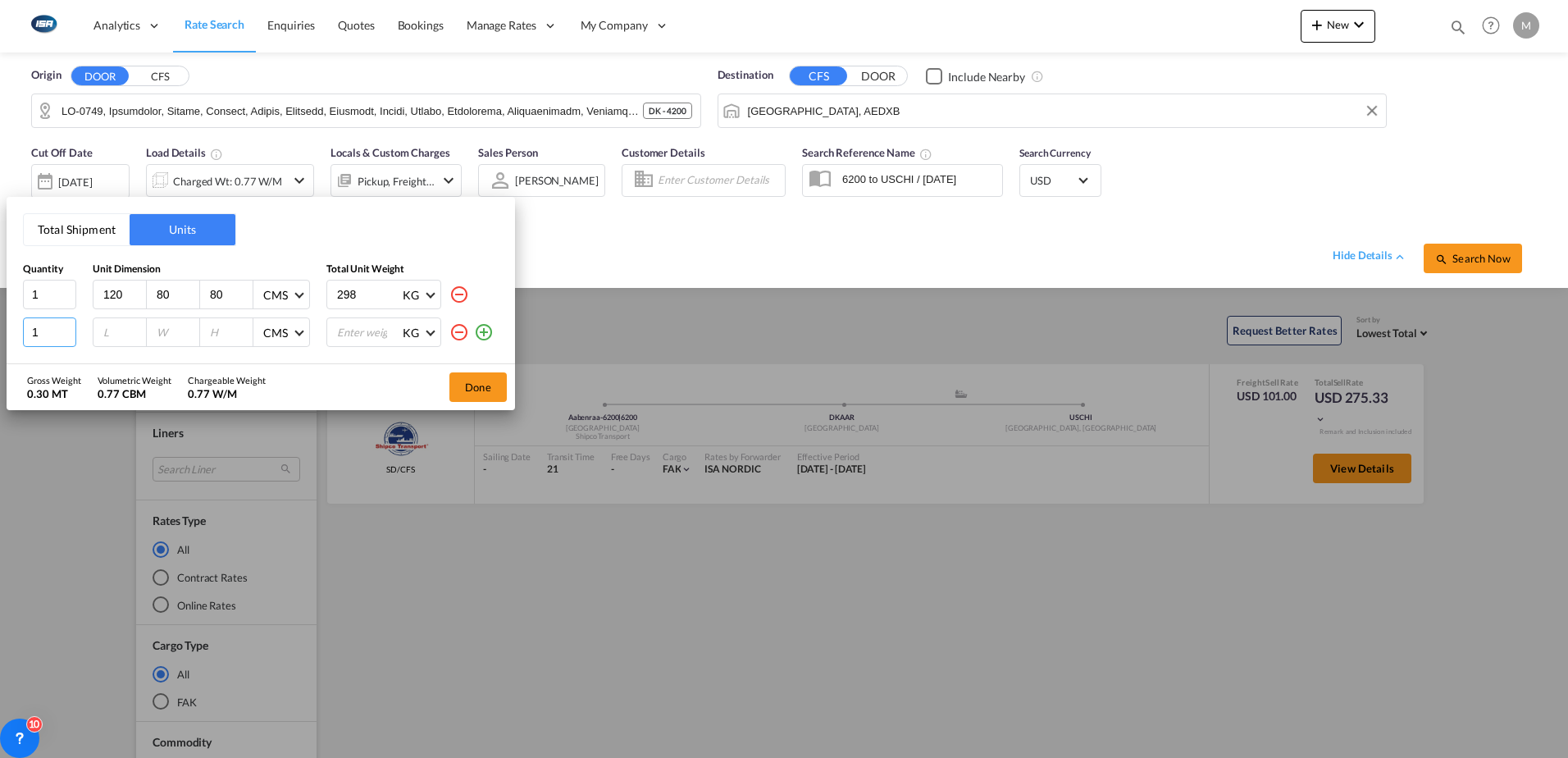
click at [45, 339] on input "1" at bounding box center [50, 332] width 53 height 30
type input "120"
type input "80"
type input "97"
type input "229"
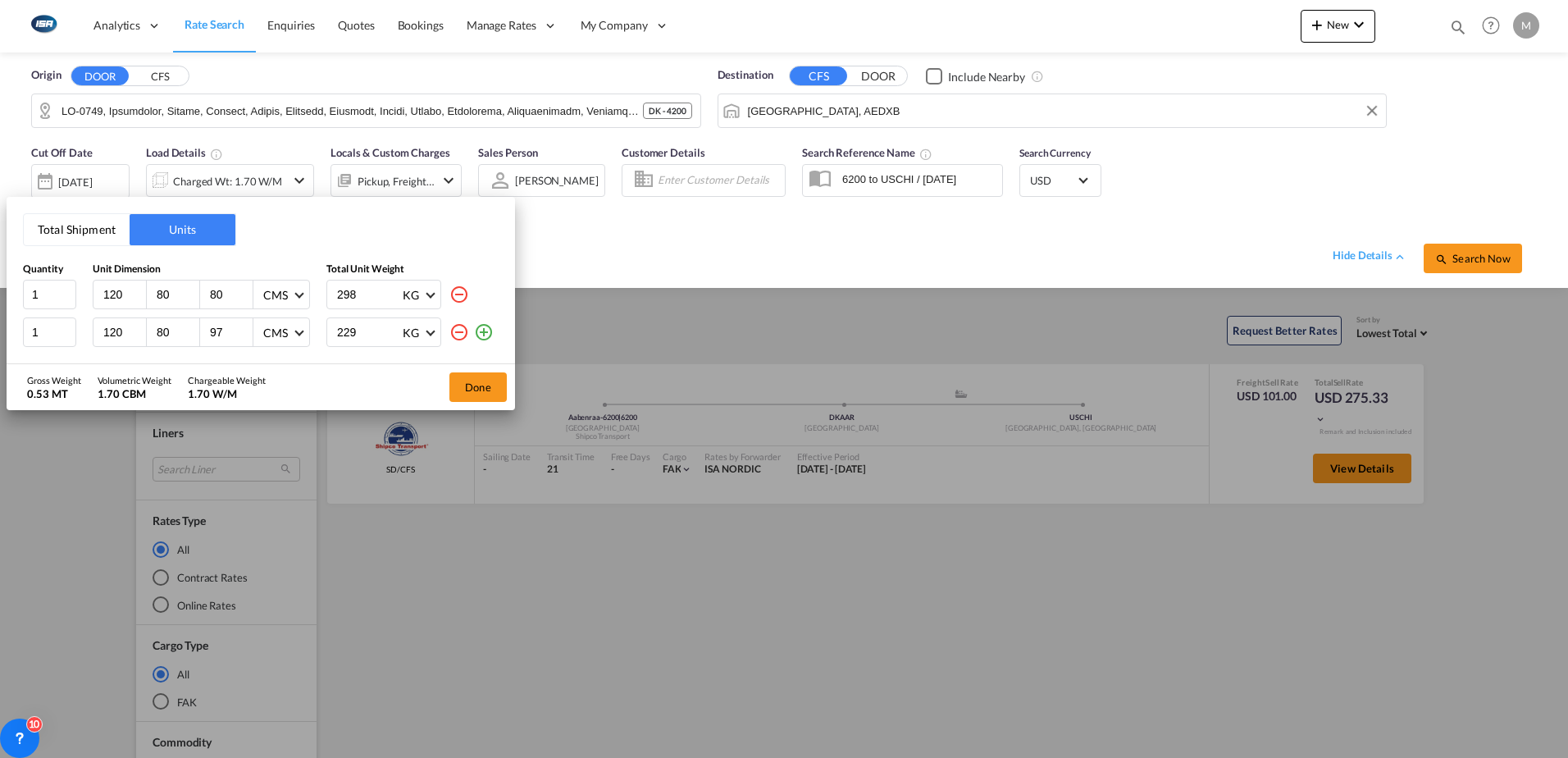
click at [482, 337] on md-icon "icon-plus-circle-outline" at bounding box center [484, 332] width 20 height 20
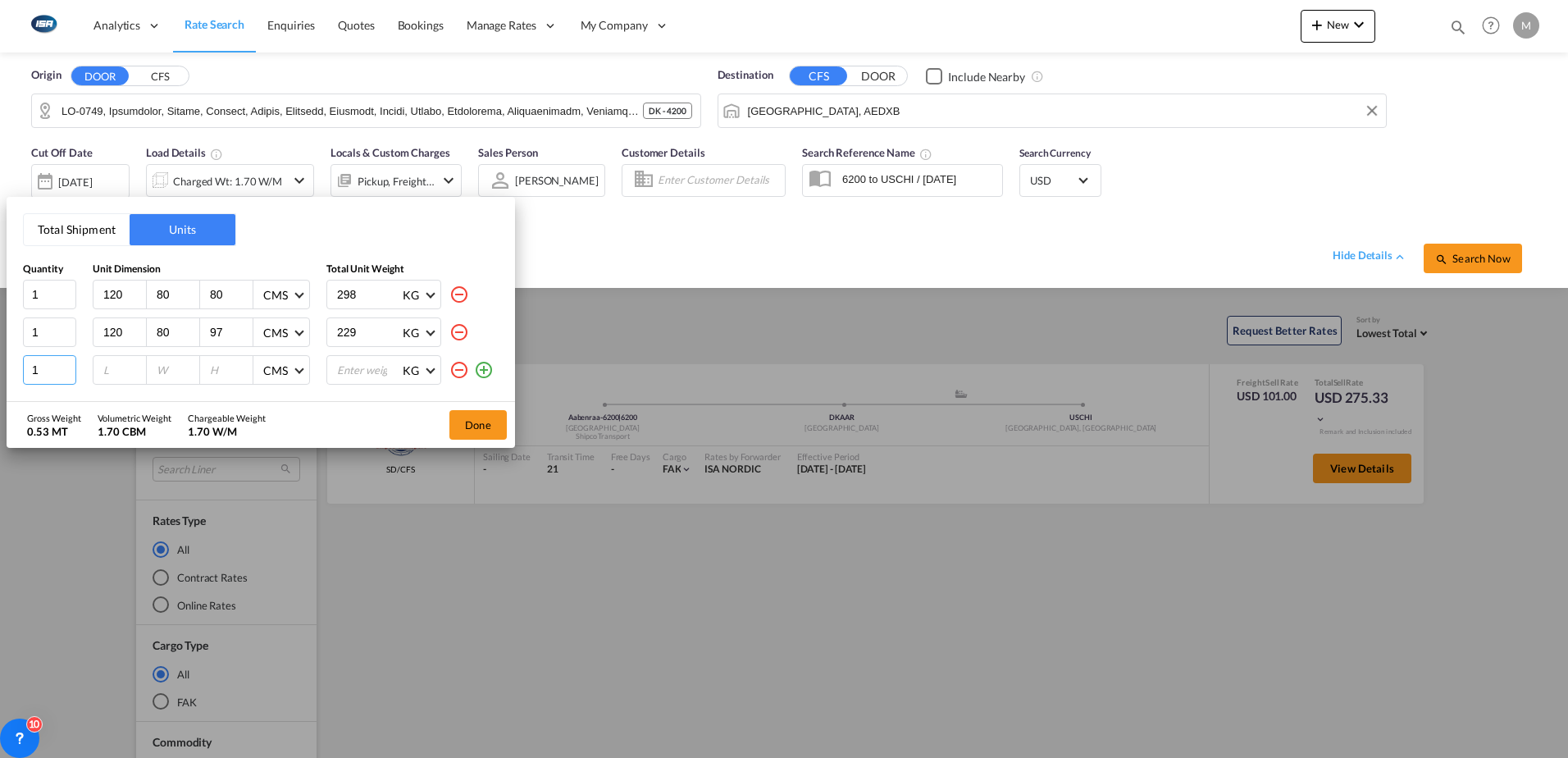
click at [55, 368] on input "1" at bounding box center [50, 370] width 53 height 30
type input "6"
type input "80"
type input "60"
type input "80"
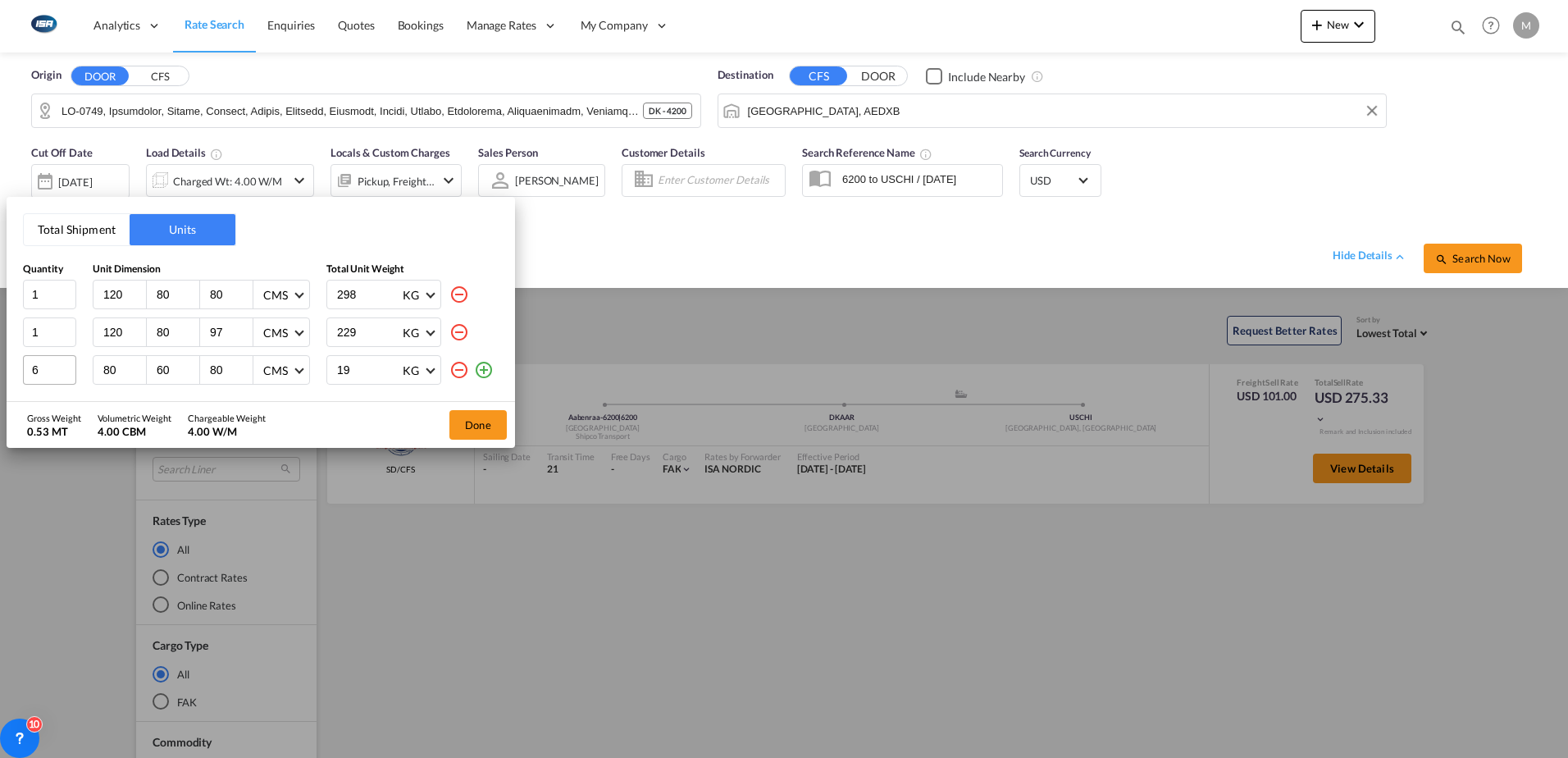
type input "193"
click at [475, 424] on button "Done" at bounding box center [478, 425] width 57 height 30
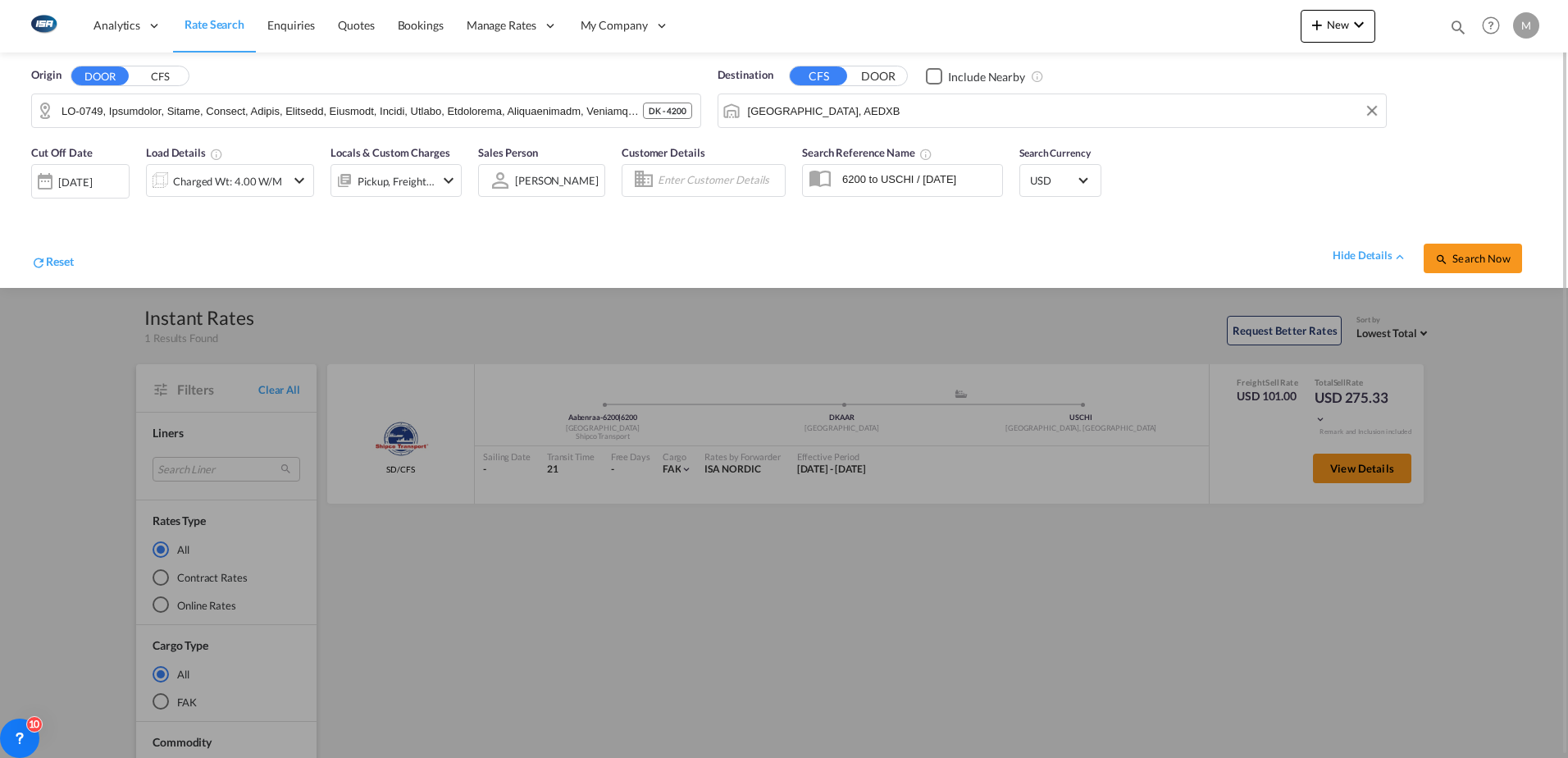
drag, startPoint x: 1489, startPoint y: 262, endPoint x: 1022, endPoint y: 496, distance: 522.3
click at [1489, 262] on span "Search Now" at bounding box center [1472, 258] width 74 height 13
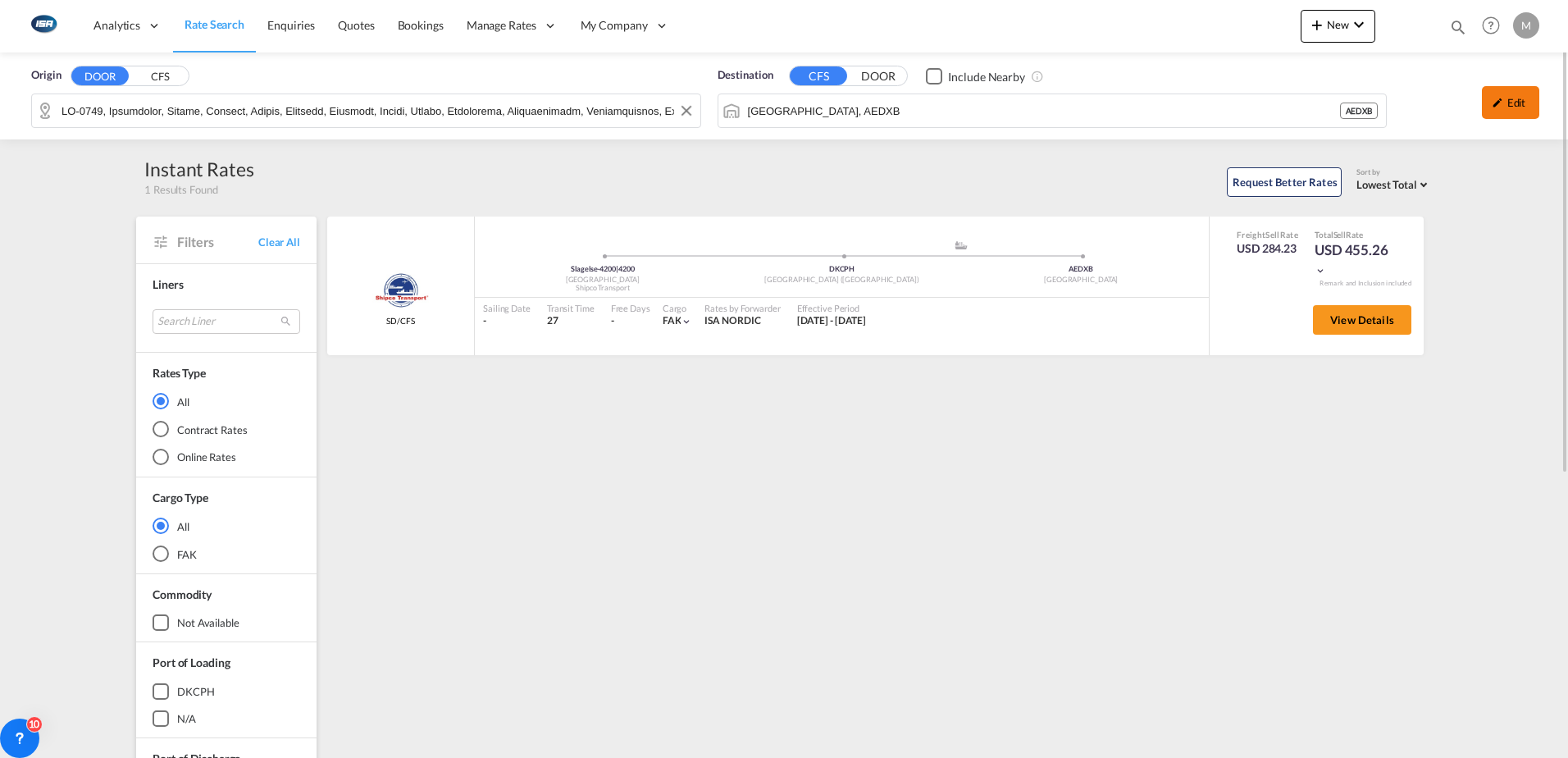
click at [1523, 99] on div "Edit" at bounding box center [1511, 103] width 57 height 32
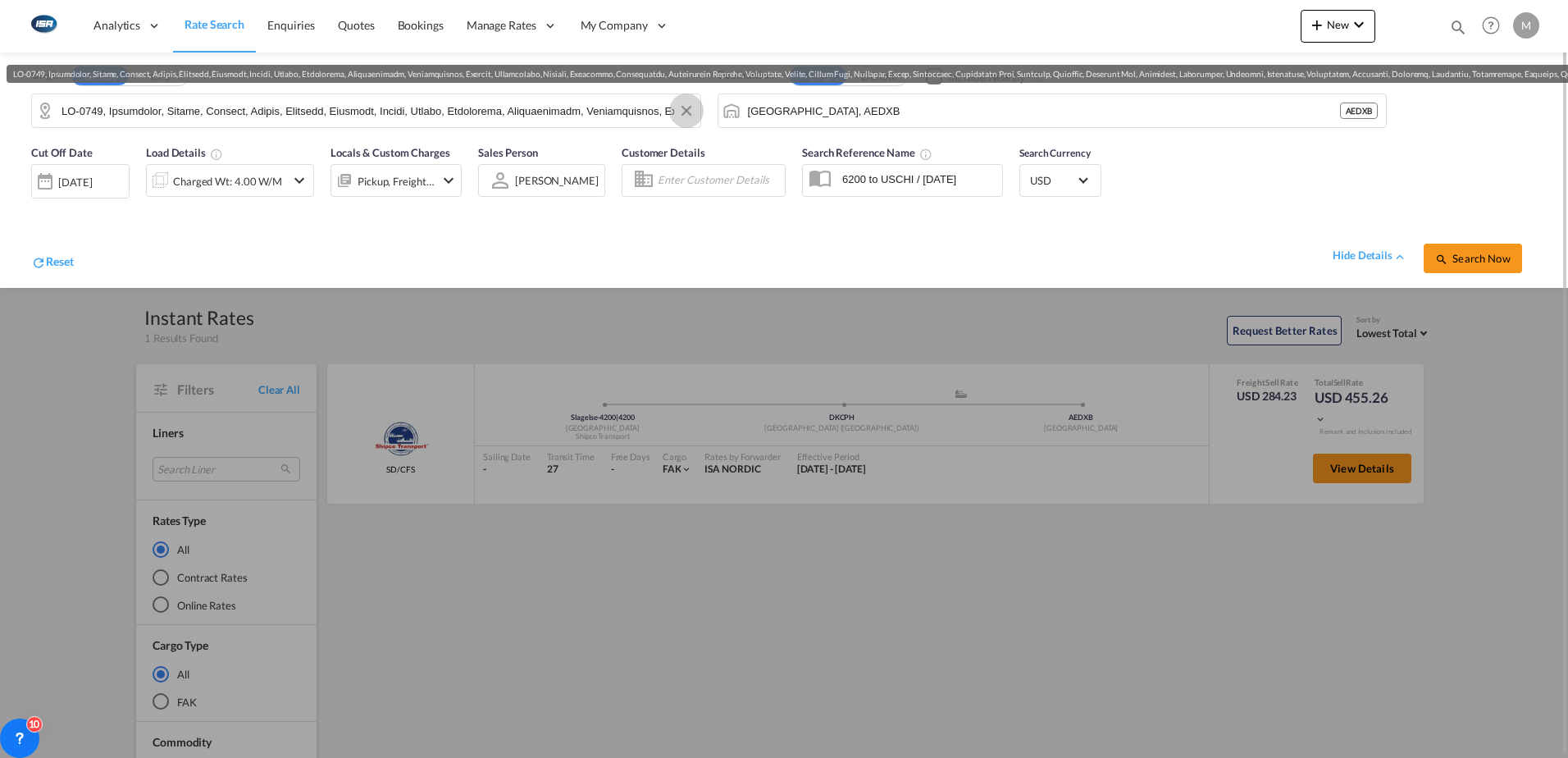
drag, startPoint x: 688, startPoint y: 113, endPoint x: 379, endPoint y: 121, distance: 309.1
click at [688, 113] on button "Clear Input" at bounding box center [686, 110] width 25 height 25
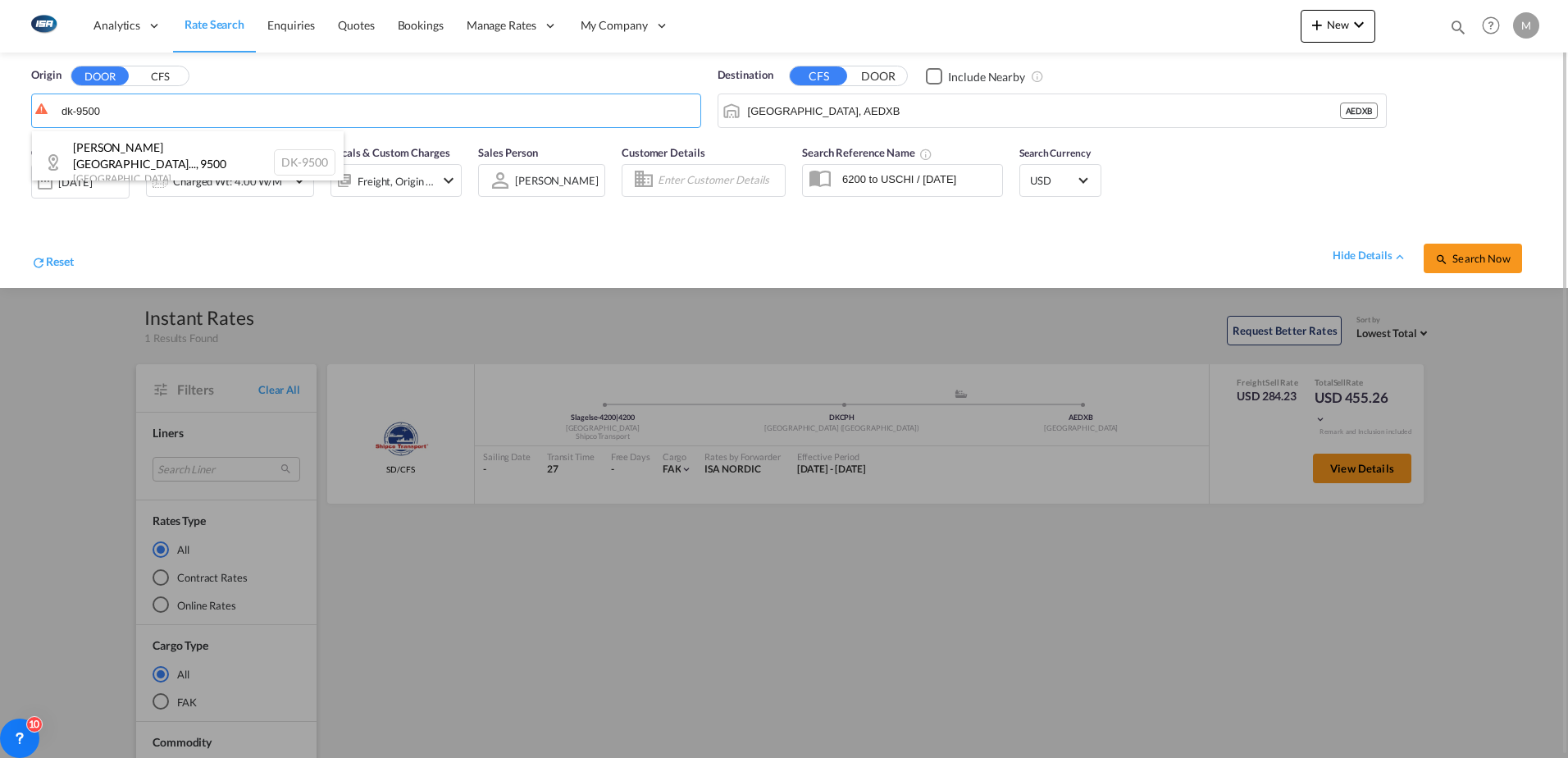
drag, startPoint x: 107, startPoint y: 156, endPoint x: 953, endPoint y: 113, distance: 847.1
click at [108, 156] on div "[PERSON_NAME][GEOGRAPHIC_DATA]... , 9500 [GEOGRAPHIC_DATA] DK-9500" at bounding box center [187, 162] width 312 height 62
click at [953, 113] on input "[GEOGRAPHIC_DATA], AEDXB" at bounding box center [1044, 110] width 592 height 25
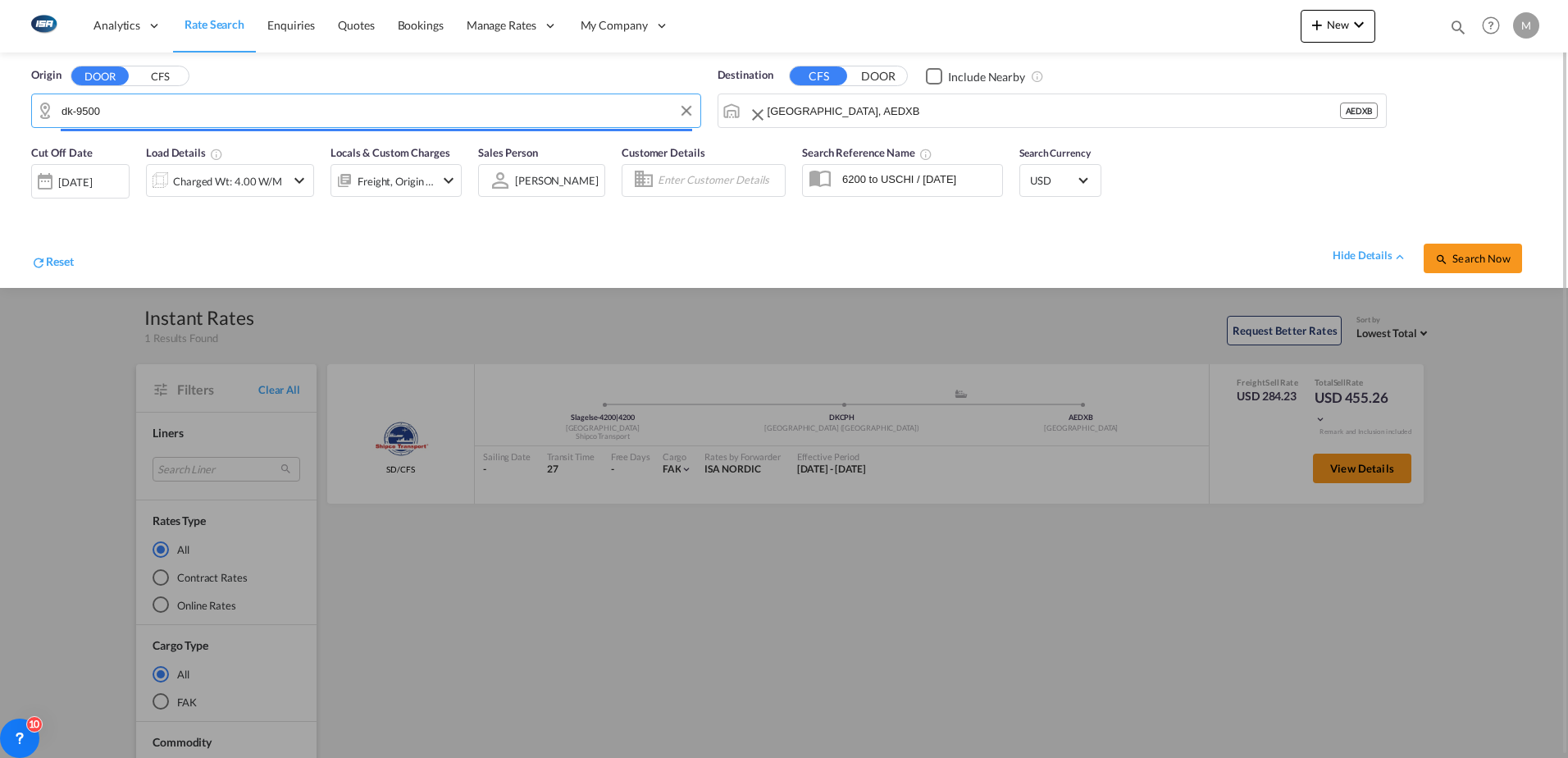
type input "DK-9500, [GEOGRAPHIC_DATA], [GEOGRAPHIC_DATA], [GEOGRAPHIC_DATA], [GEOGRAPHIC_D…"
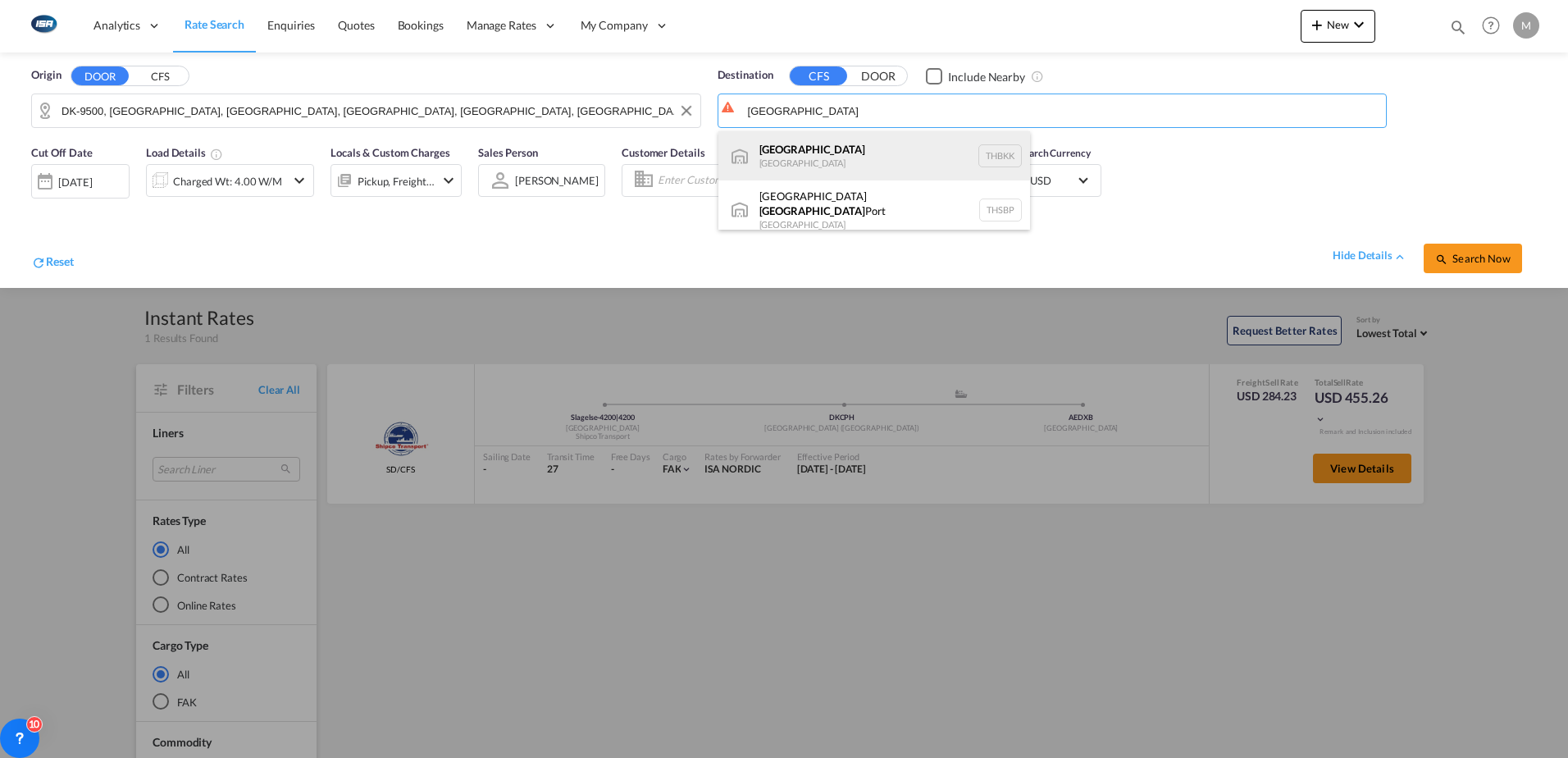
click at [871, 154] on div "[GEOGRAPHIC_DATA] [GEOGRAPHIC_DATA] THBKK" at bounding box center [874, 156] width 312 height 50
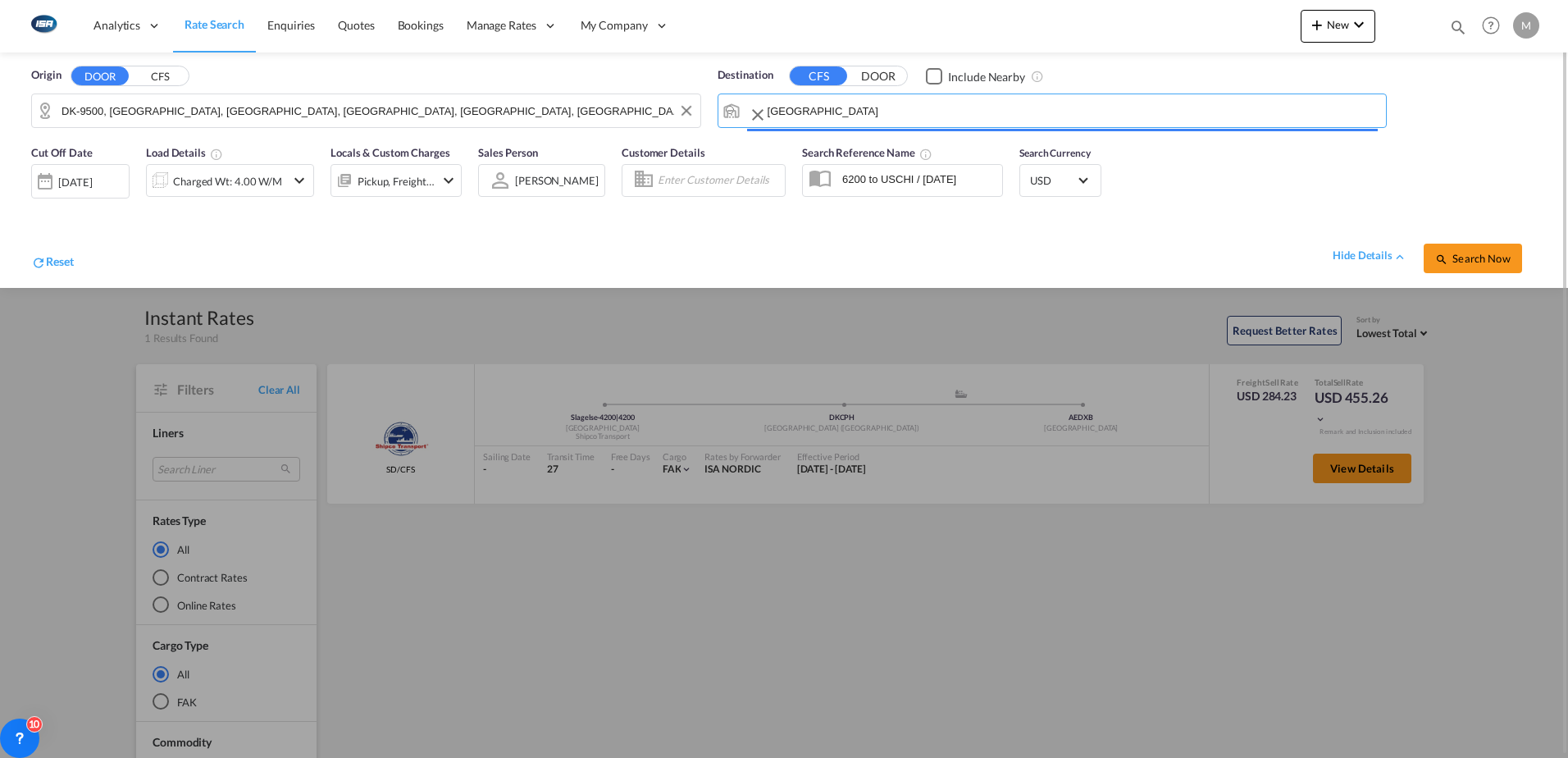
type input "[GEOGRAPHIC_DATA], THBKK"
click at [217, 177] on div "Charged Wt: 4.00 W/M" at bounding box center [228, 181] width 109 height 23
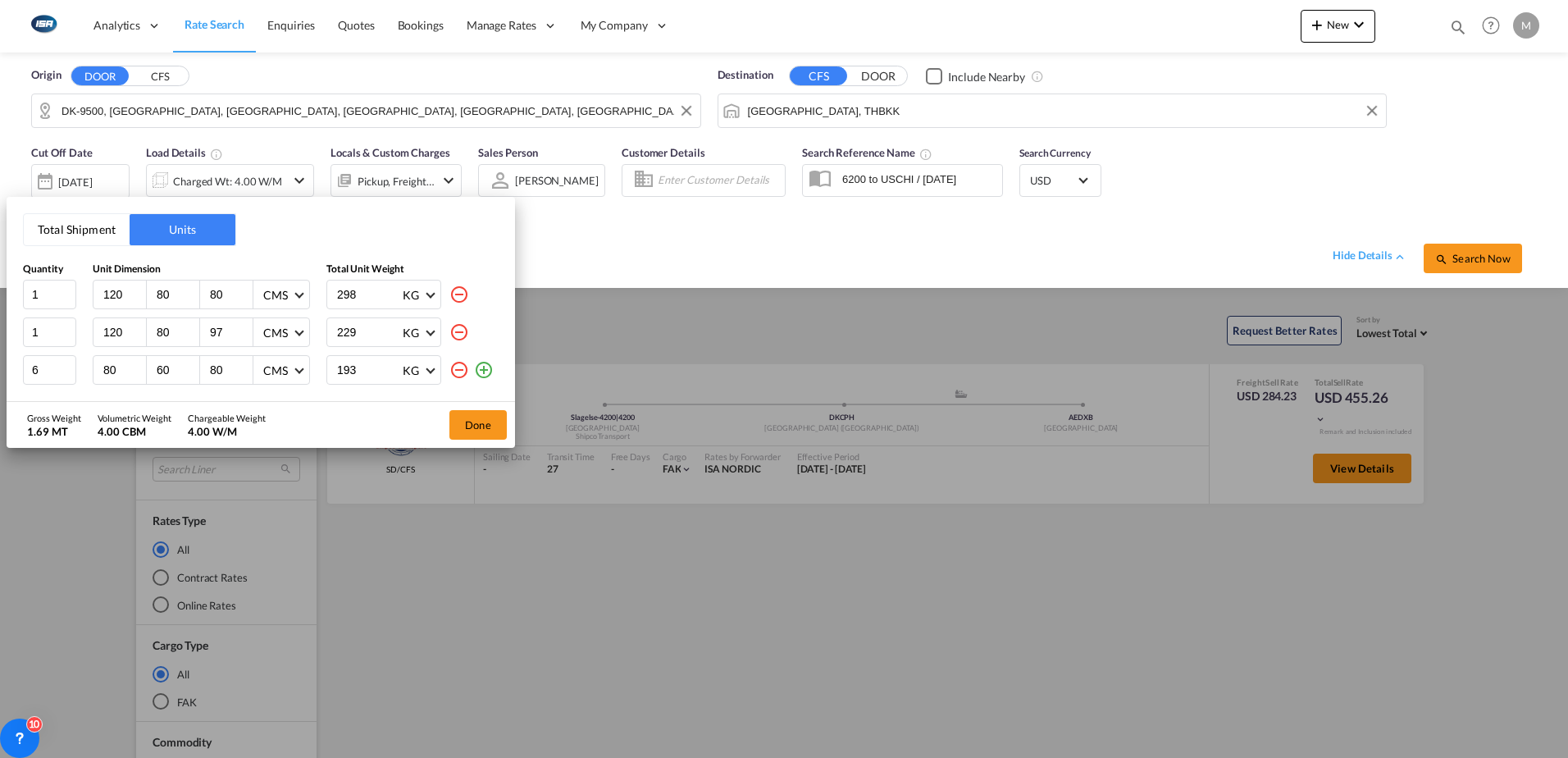
click at [85, 233] on button "Total Shipment" at bounding box center [77, 230] width 106 height 31
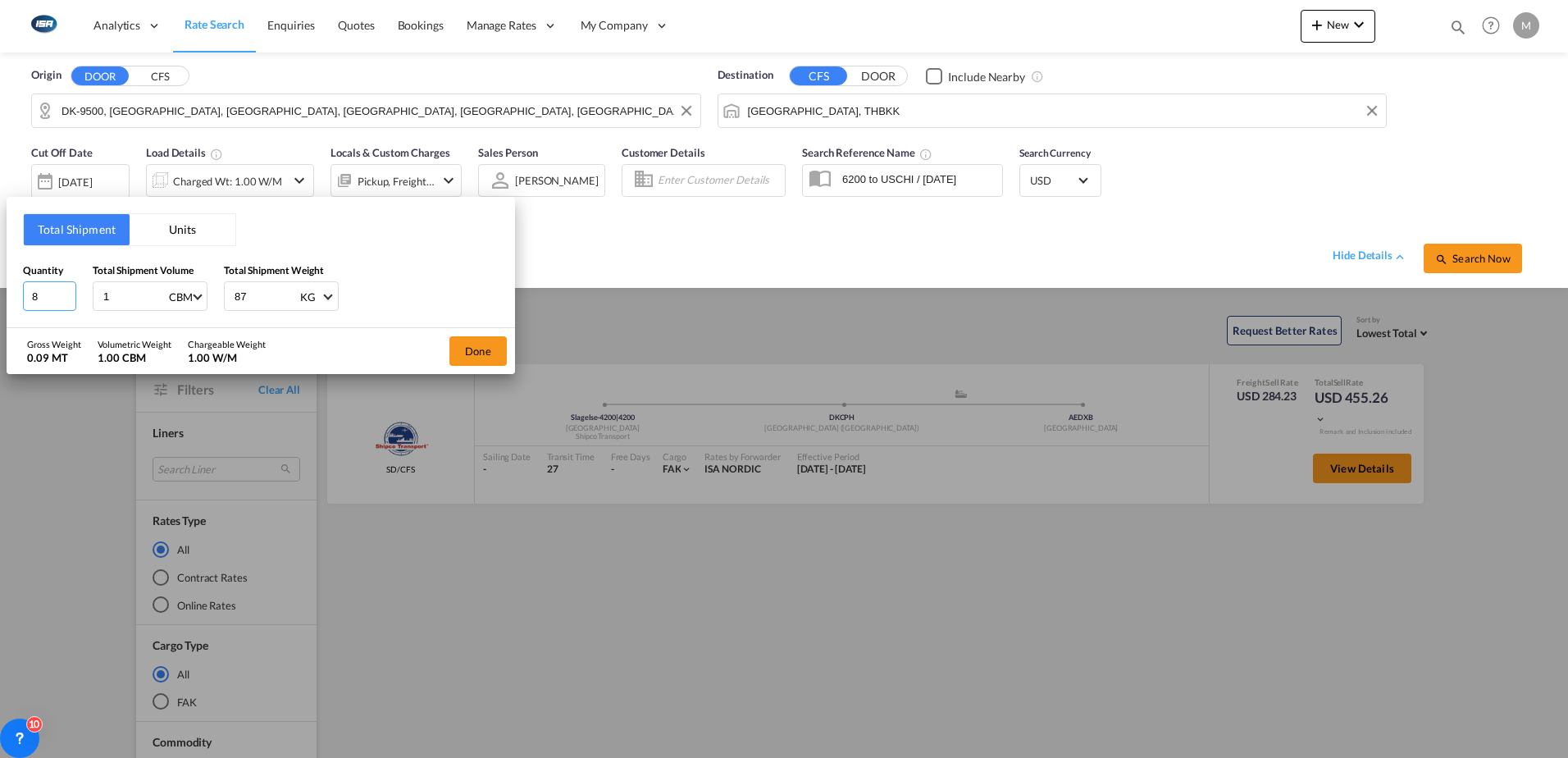
drag, startPoint x: 39, startPoint y: 299, endPoint x: -10, endPoint y: 299, distance: 49.0
click at [0, 299] on html "Analytics Reports Dashboard Rate Search Enquiries Quotes" at bounding box center [784, 379] width 1568 height 758
type input "3"
type input "3.5"
type input "1000"
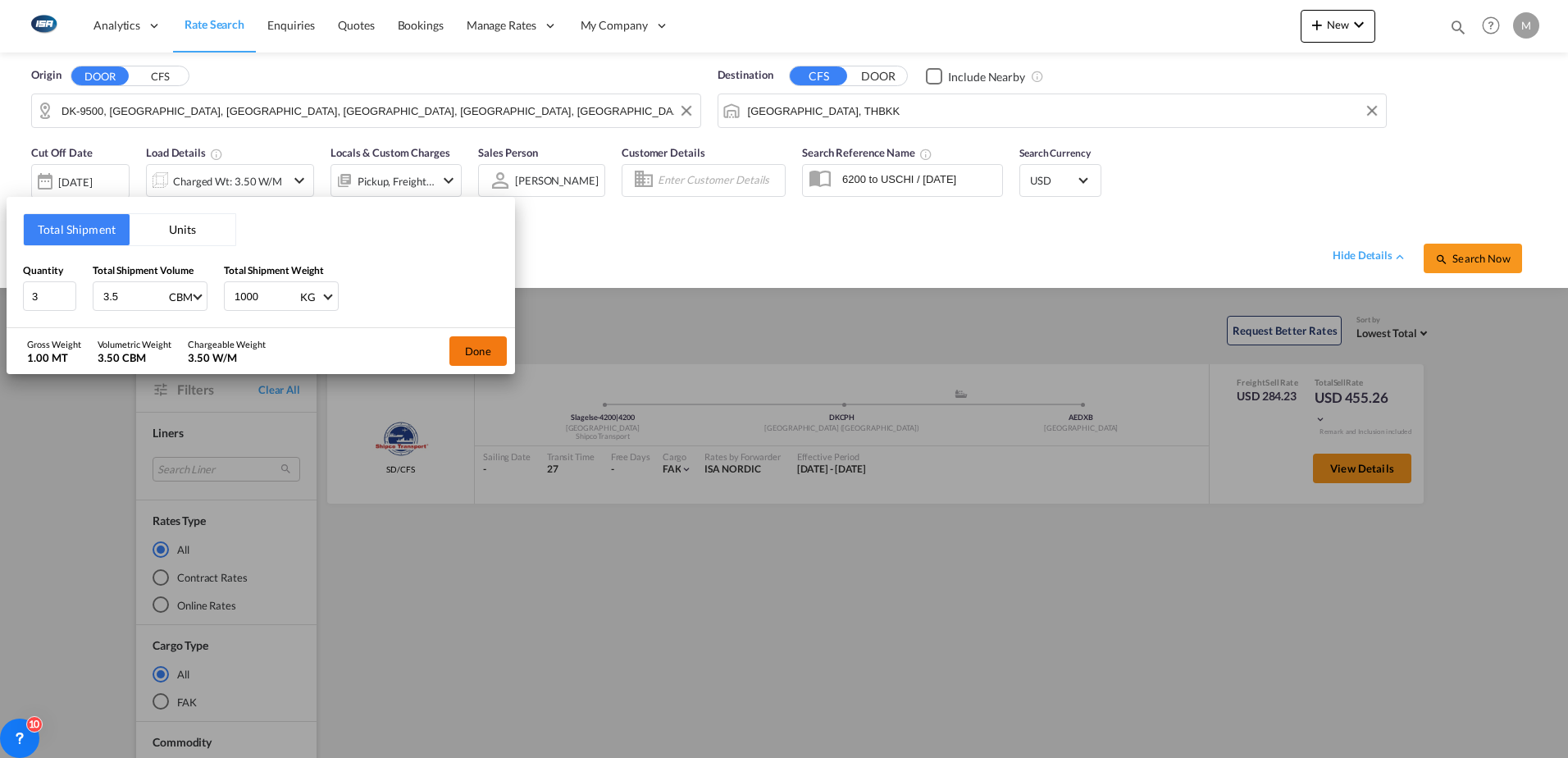
click at [488, 347] on button "Done" at bounding box center [478, 351] width 57 height 30
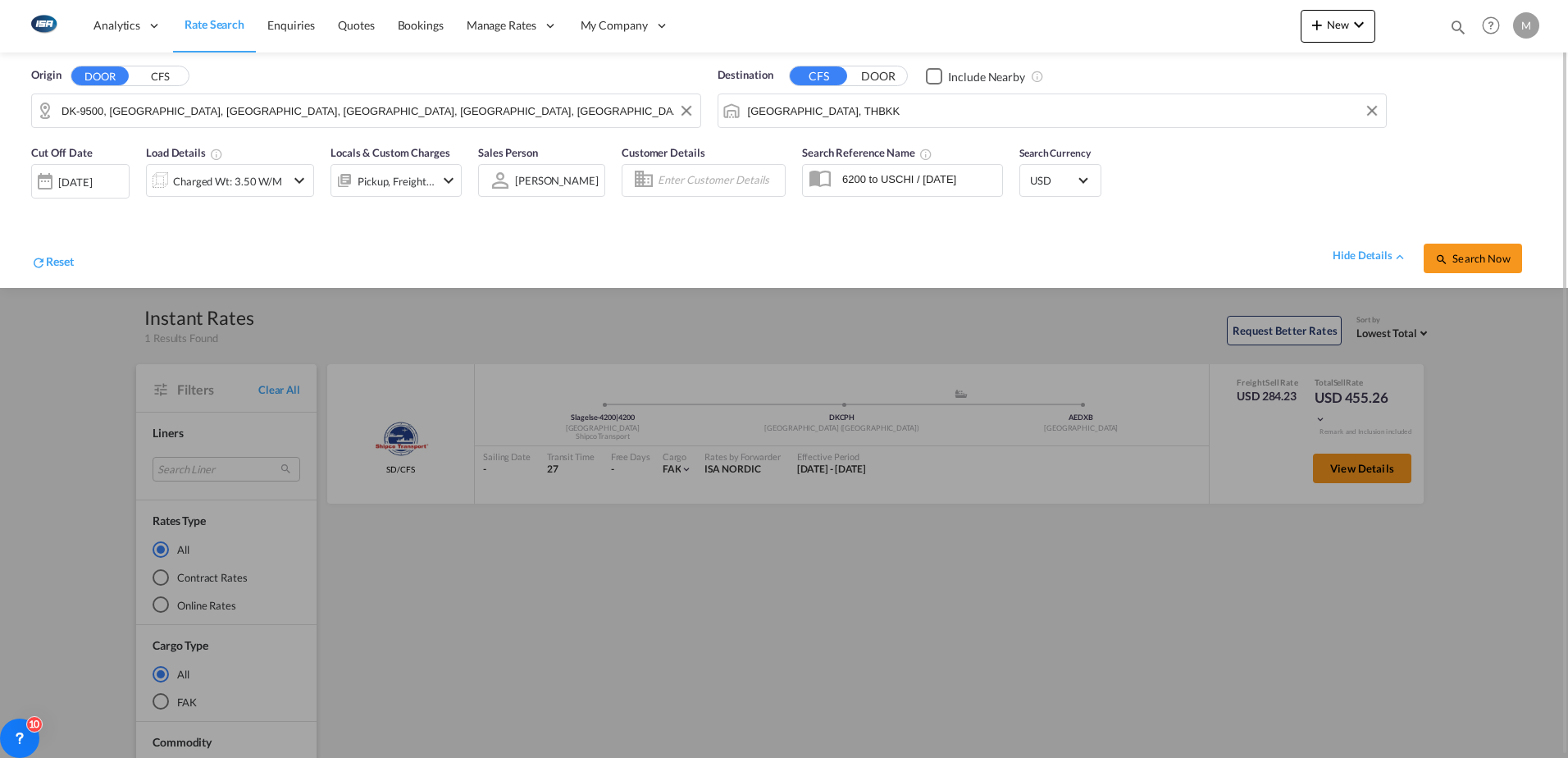
drag, startPoint x: 1500, startPoint y: 252, endPoint x: 1193, endPoint y: 433, distance: 356.4
click at [1500, 251] on button "Search Now" at bounding box center [1473, 258] width 98 height 30
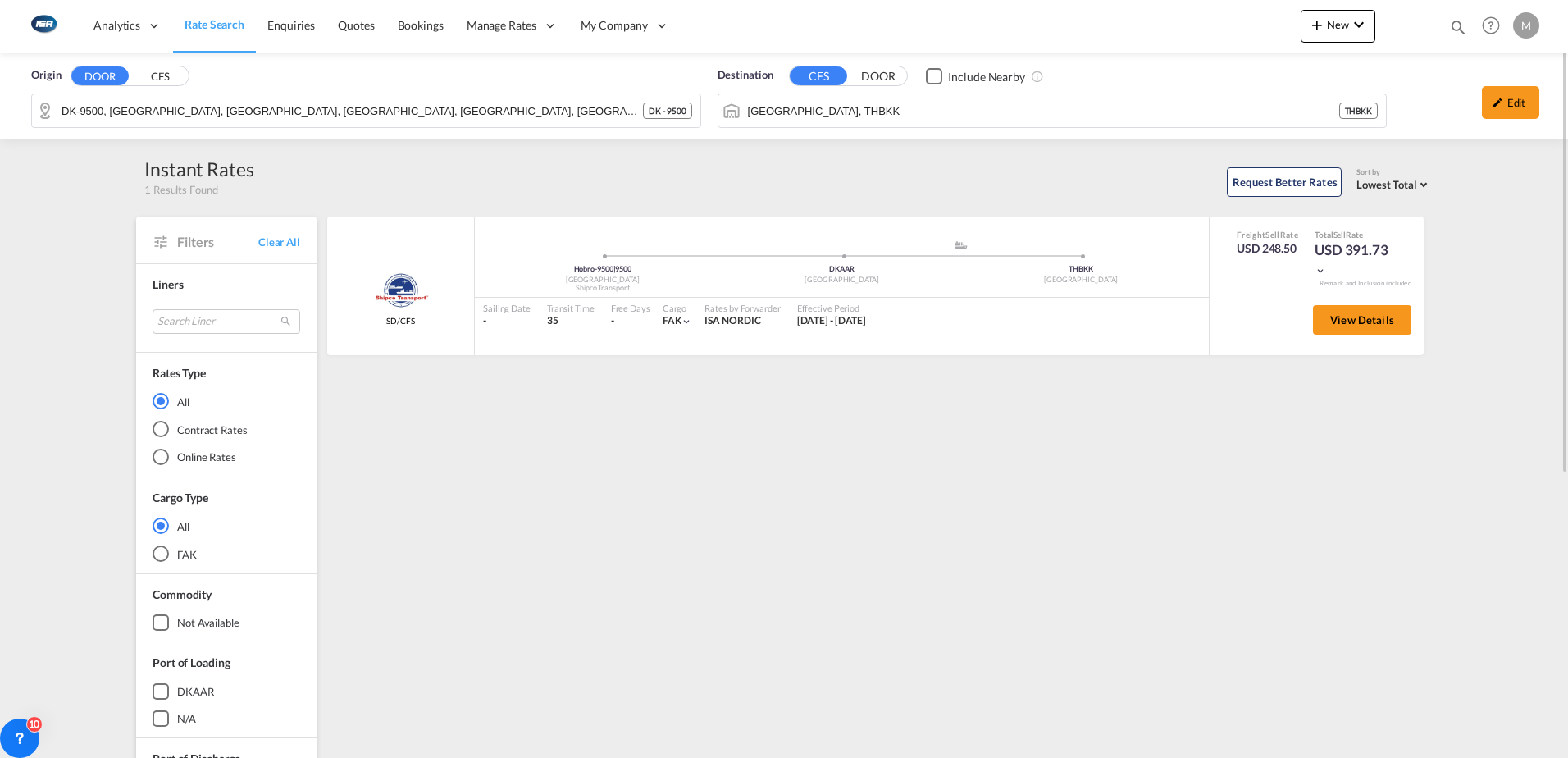
click at [215, 24] on span "Rate Search" at bounding box center [214, 24] width 60 height 14
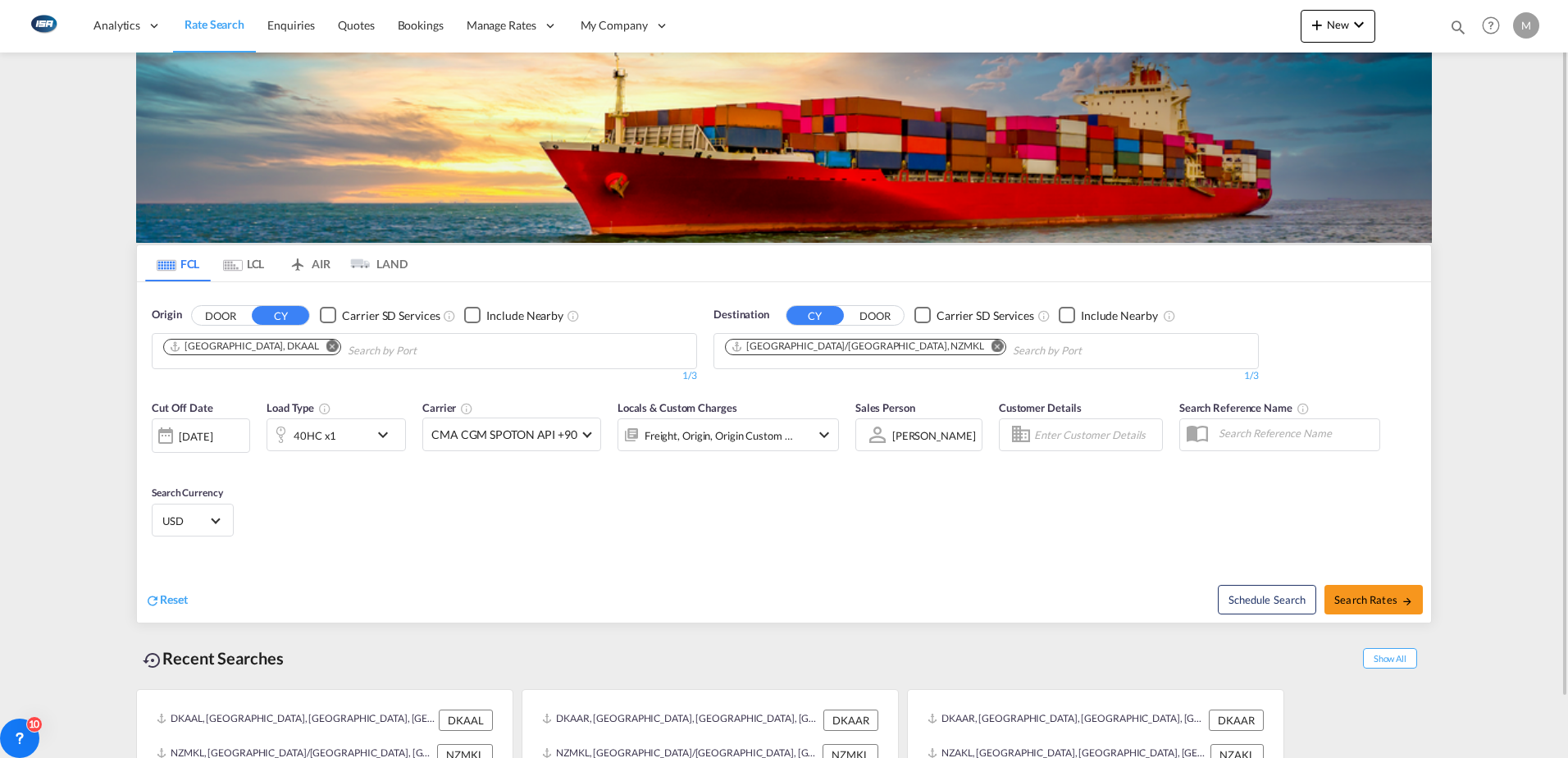
scroll to position [65, 0]
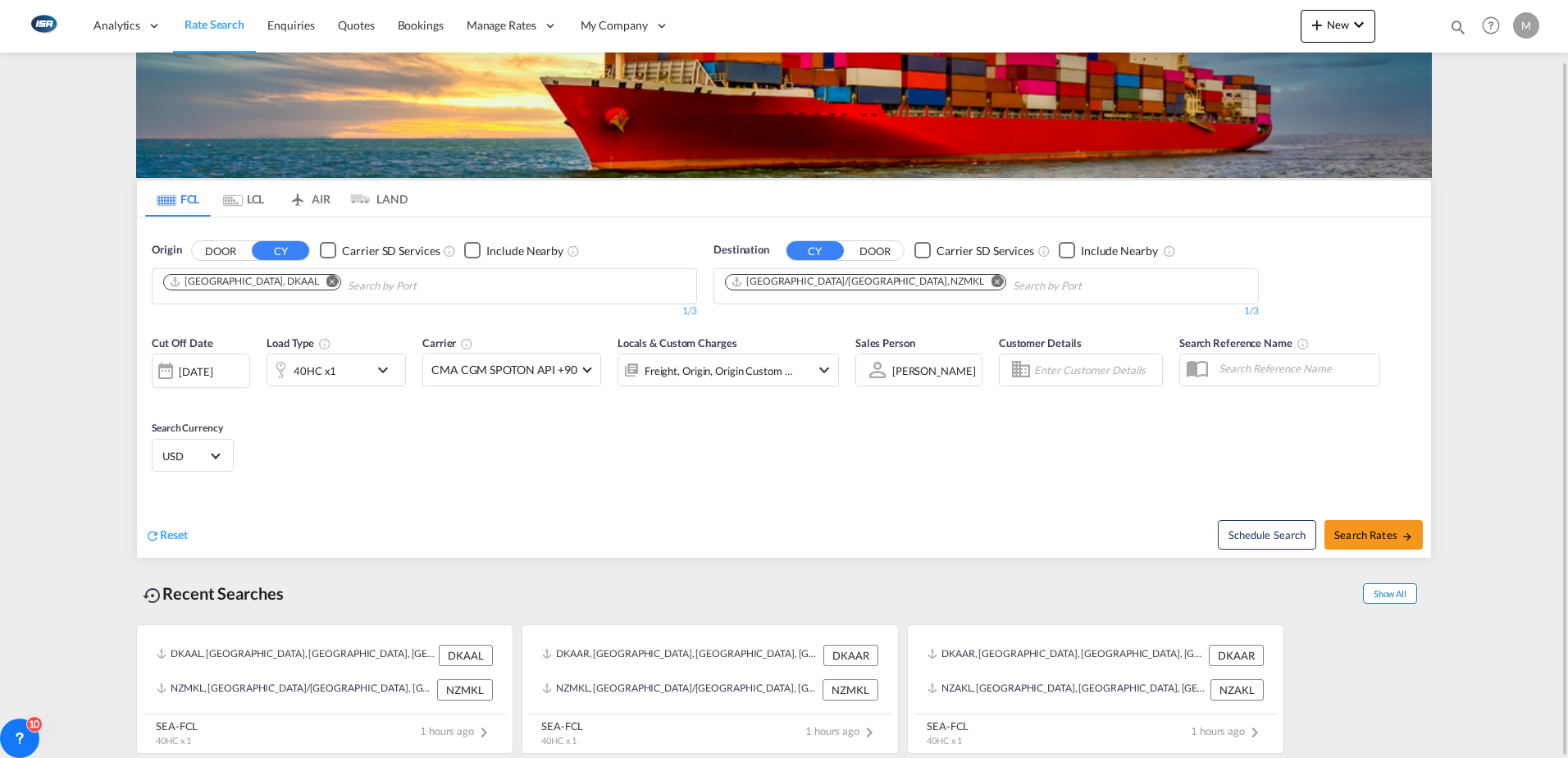
click at [1398, 598] on span "Show All" at bounding box center [1389, 594] width 54 height 21
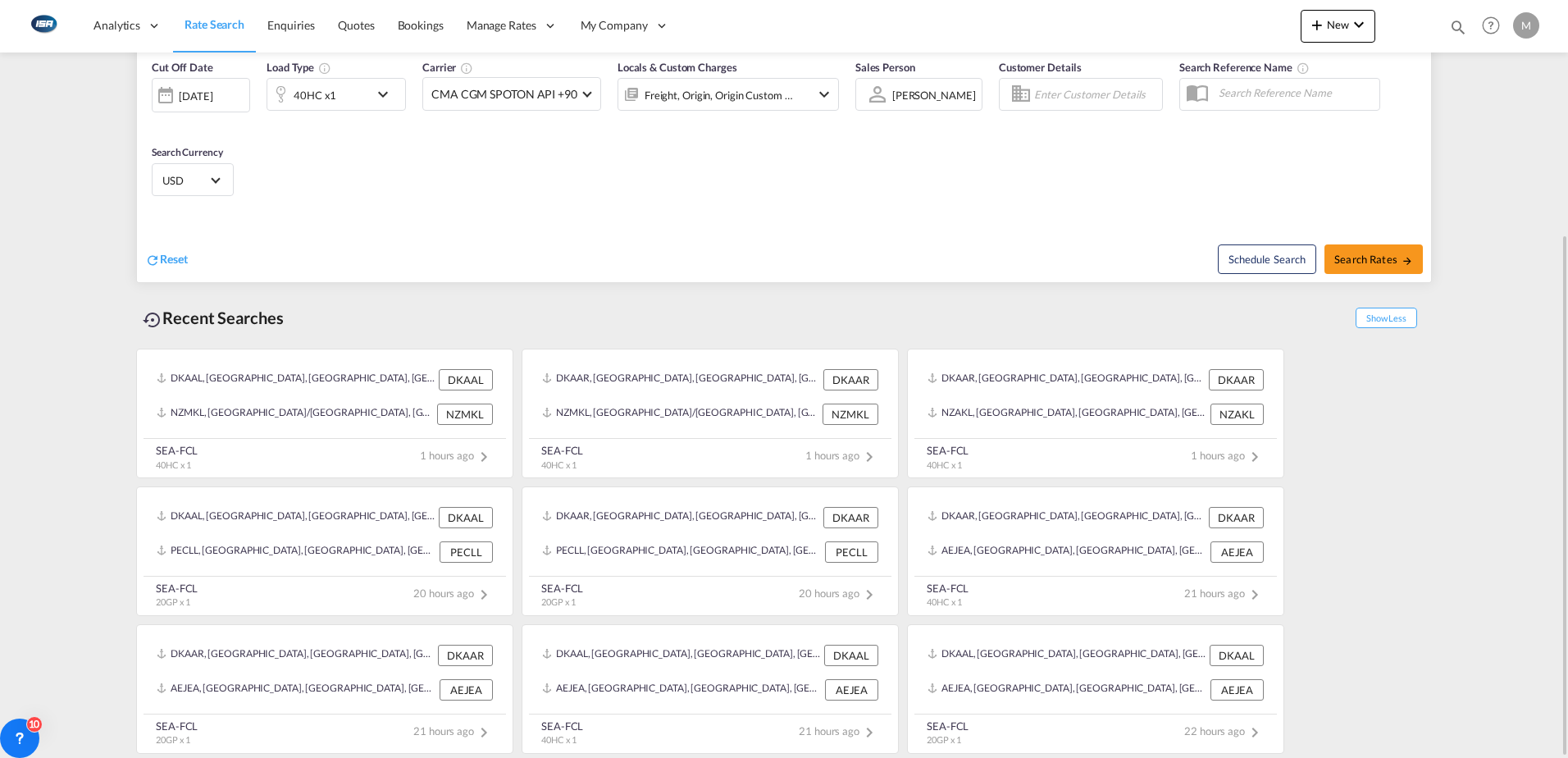
scroll to position [0, 0]
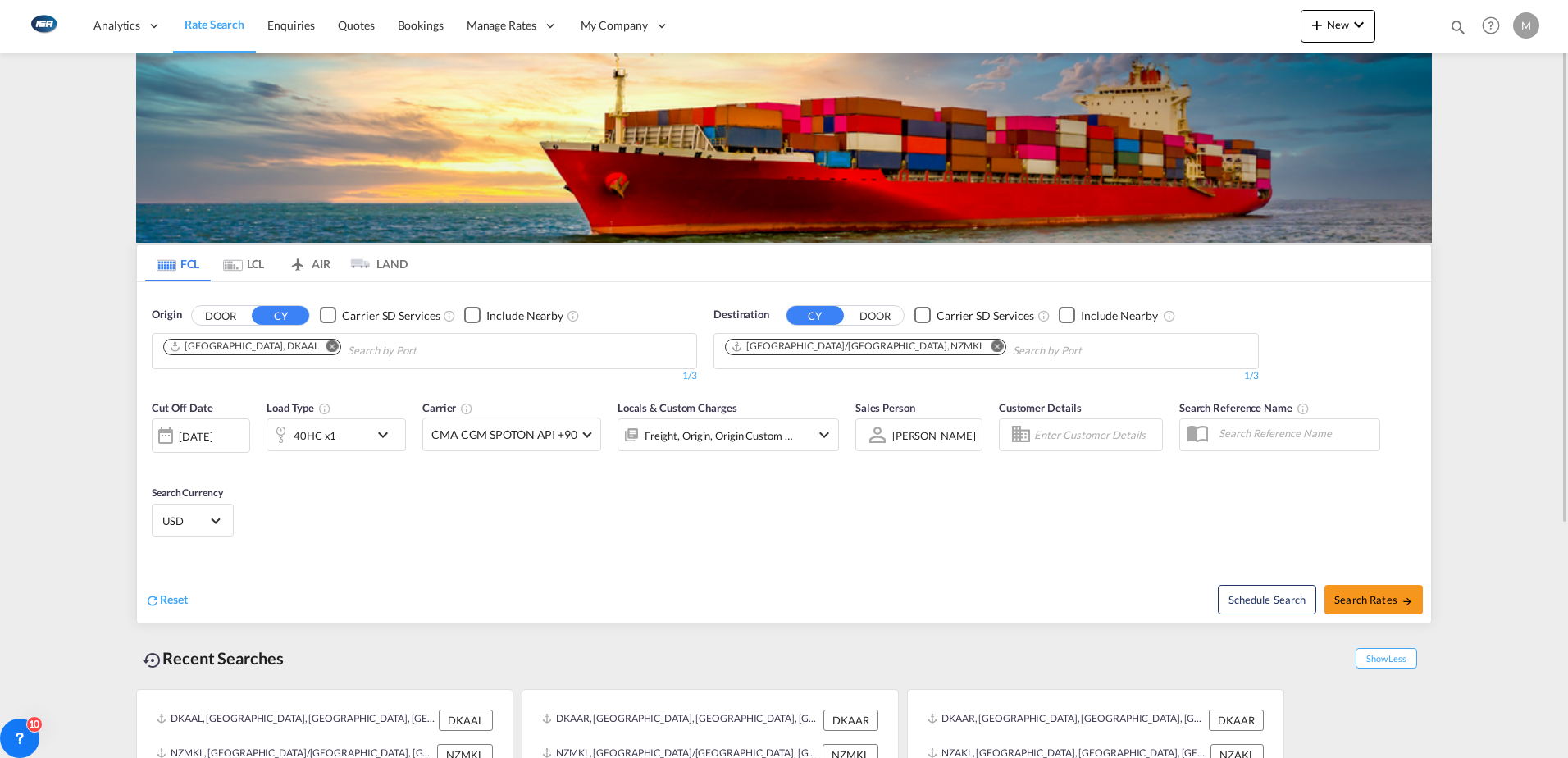
click at [326, 344] on md-icon "Remove" at bounding box center [332, 345] width 12 height 12
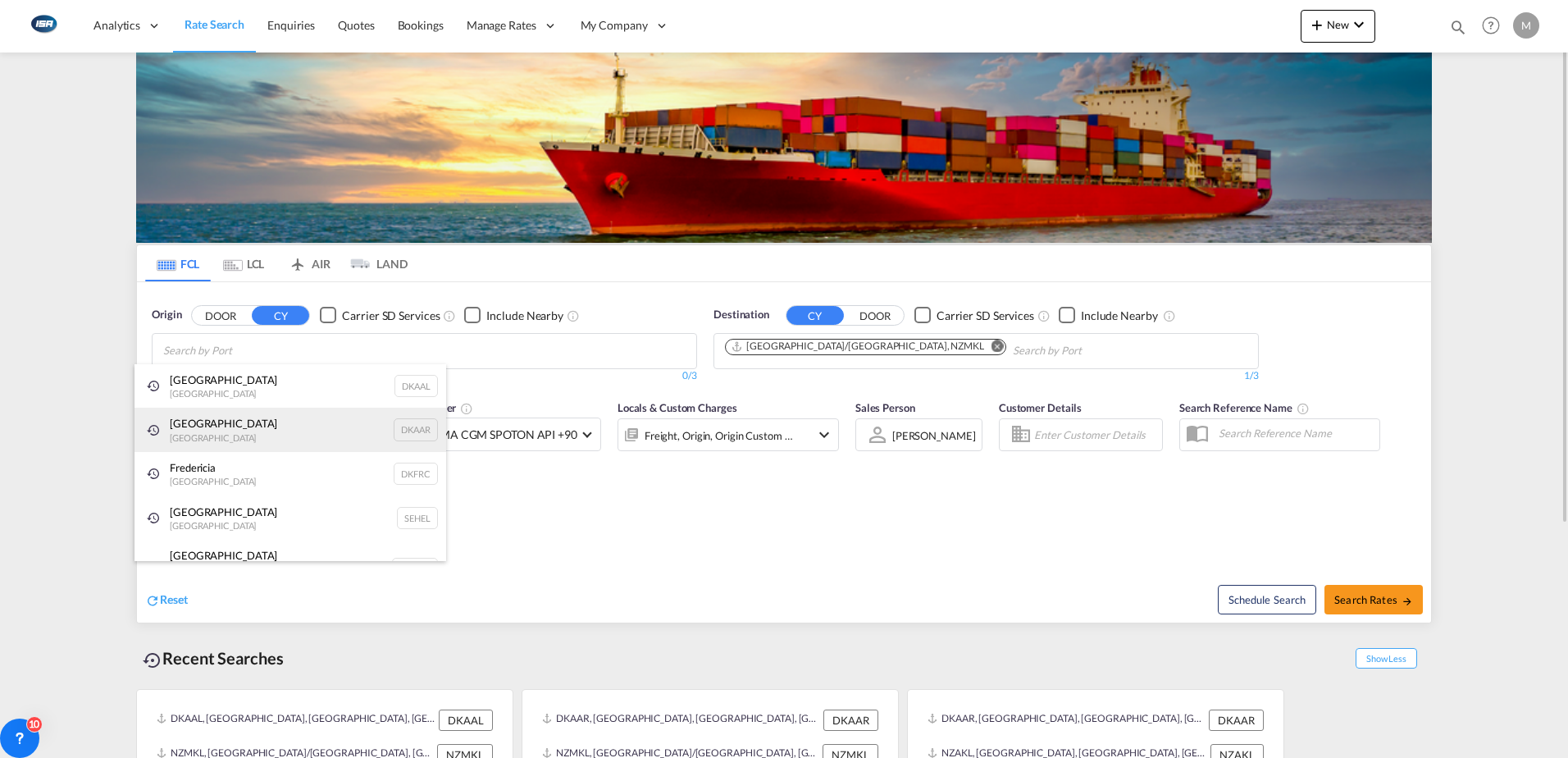
click at [210, 424] on div "Aarhus [GEOGRAPHIC_DATA] DKAAR" at bounding box center [290, 430] width 312 height 44
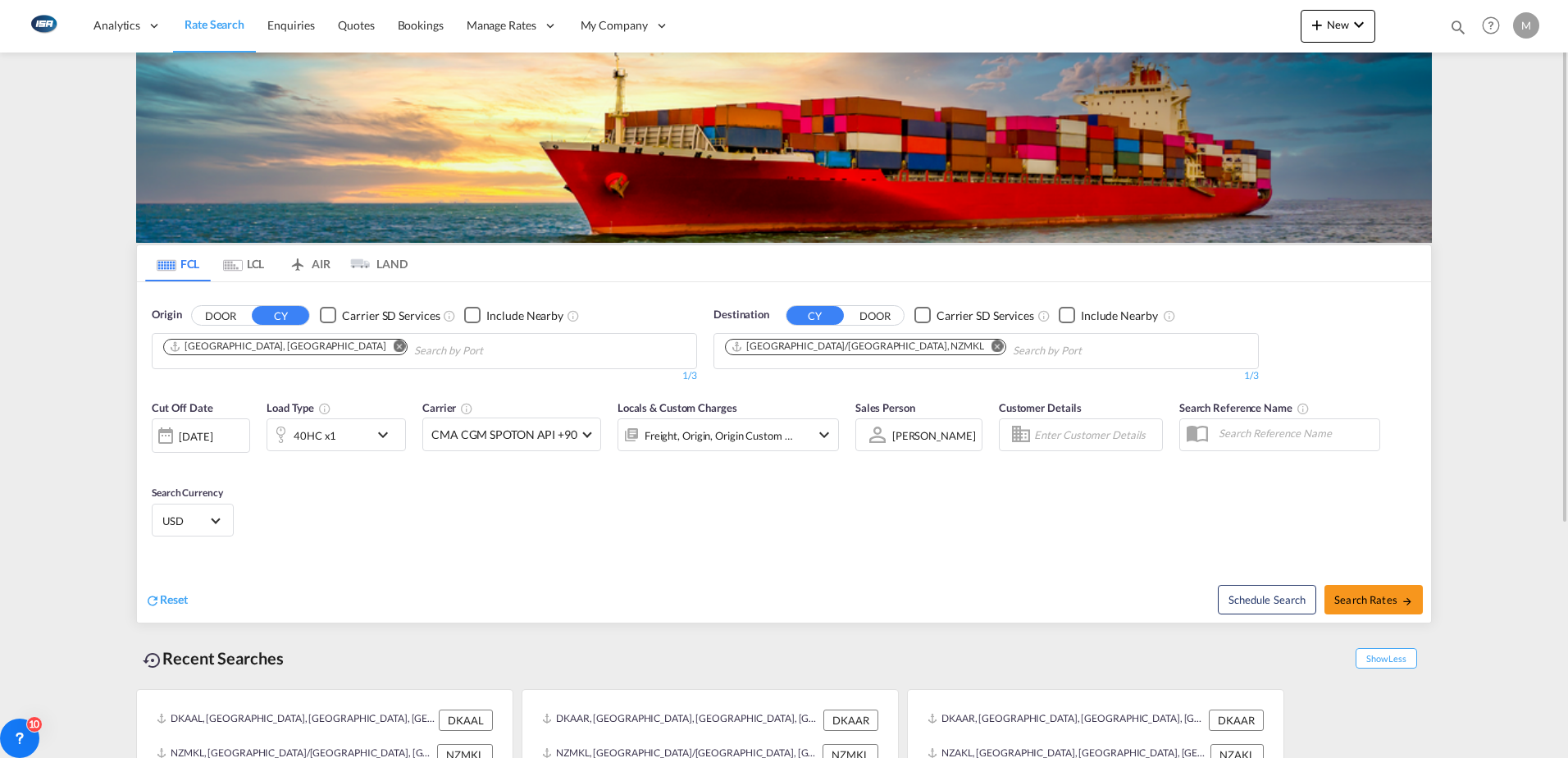
click at [992, 348] on md-icon "Remove" at bounding box center [998, 345] width 12 height 12
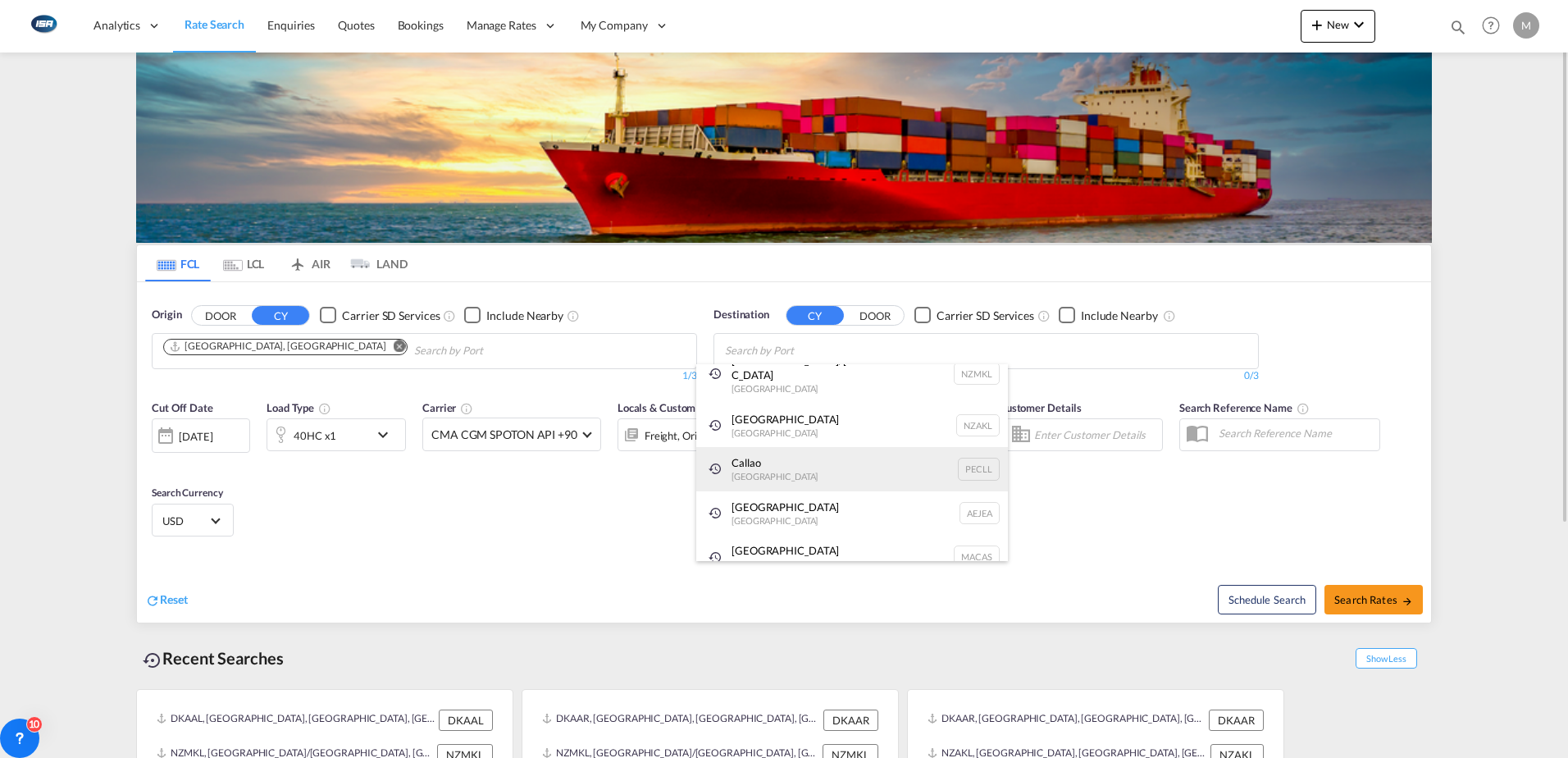
scroll to position [25, 0]
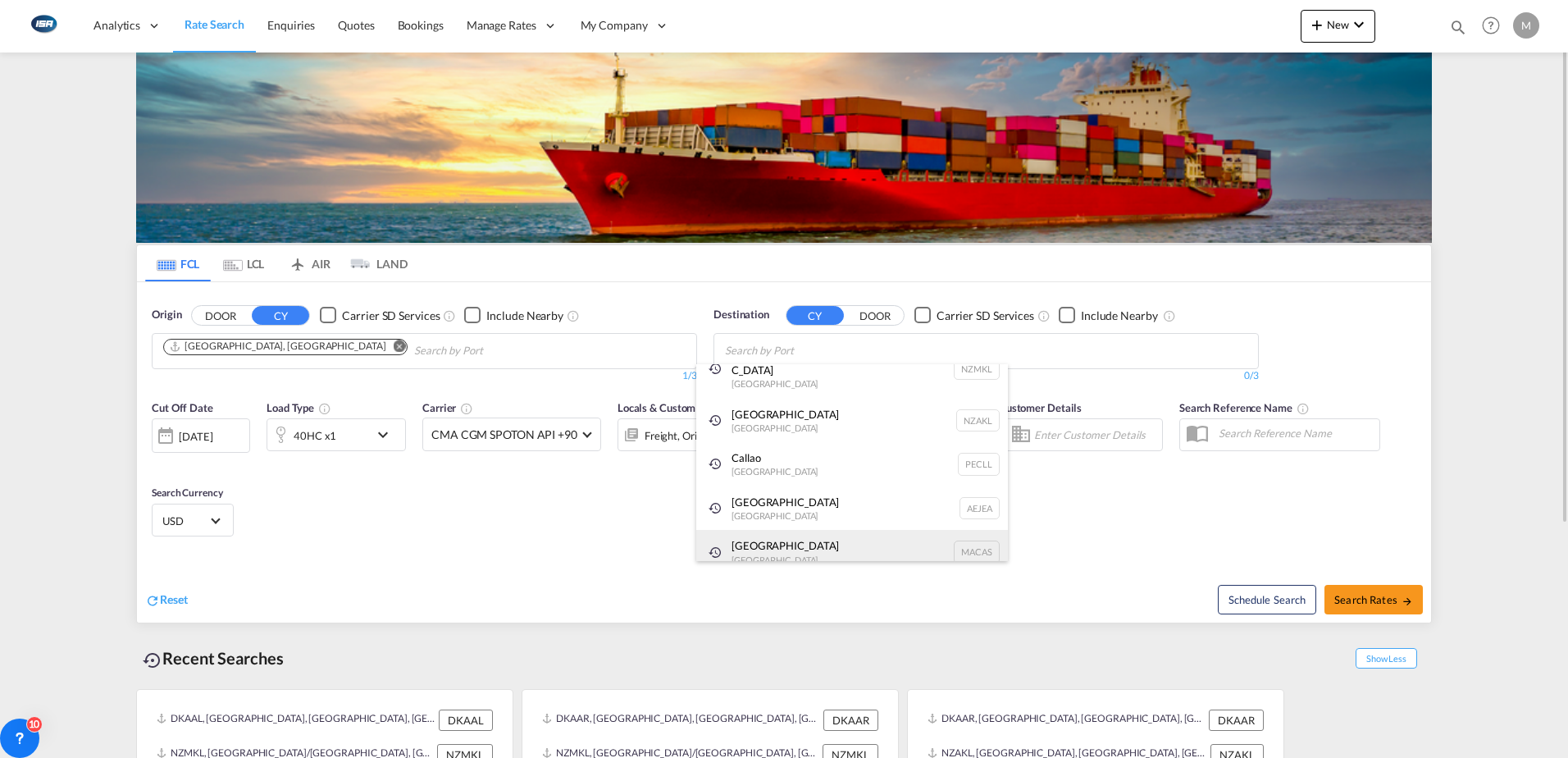
click at [769, 530] on div "Casablanca [GEOGRAPHIC_DATA] [GEOGRAPHIC_DATA]" at bounding box center [852, 552] width 312 height 44
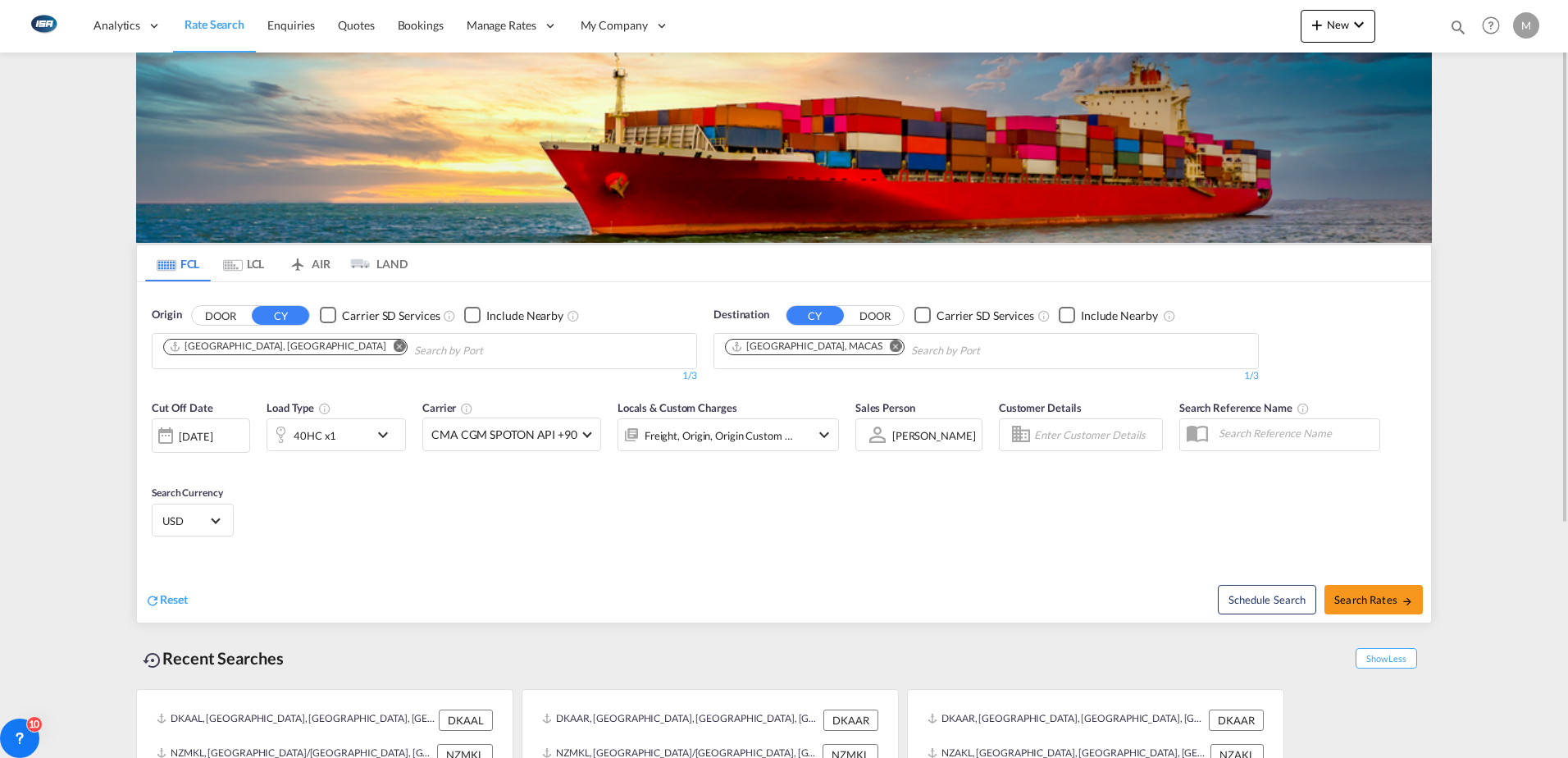
click at [182, 513] on md-select-value "USD" at bounding box center [192, 520] width 64 height 23
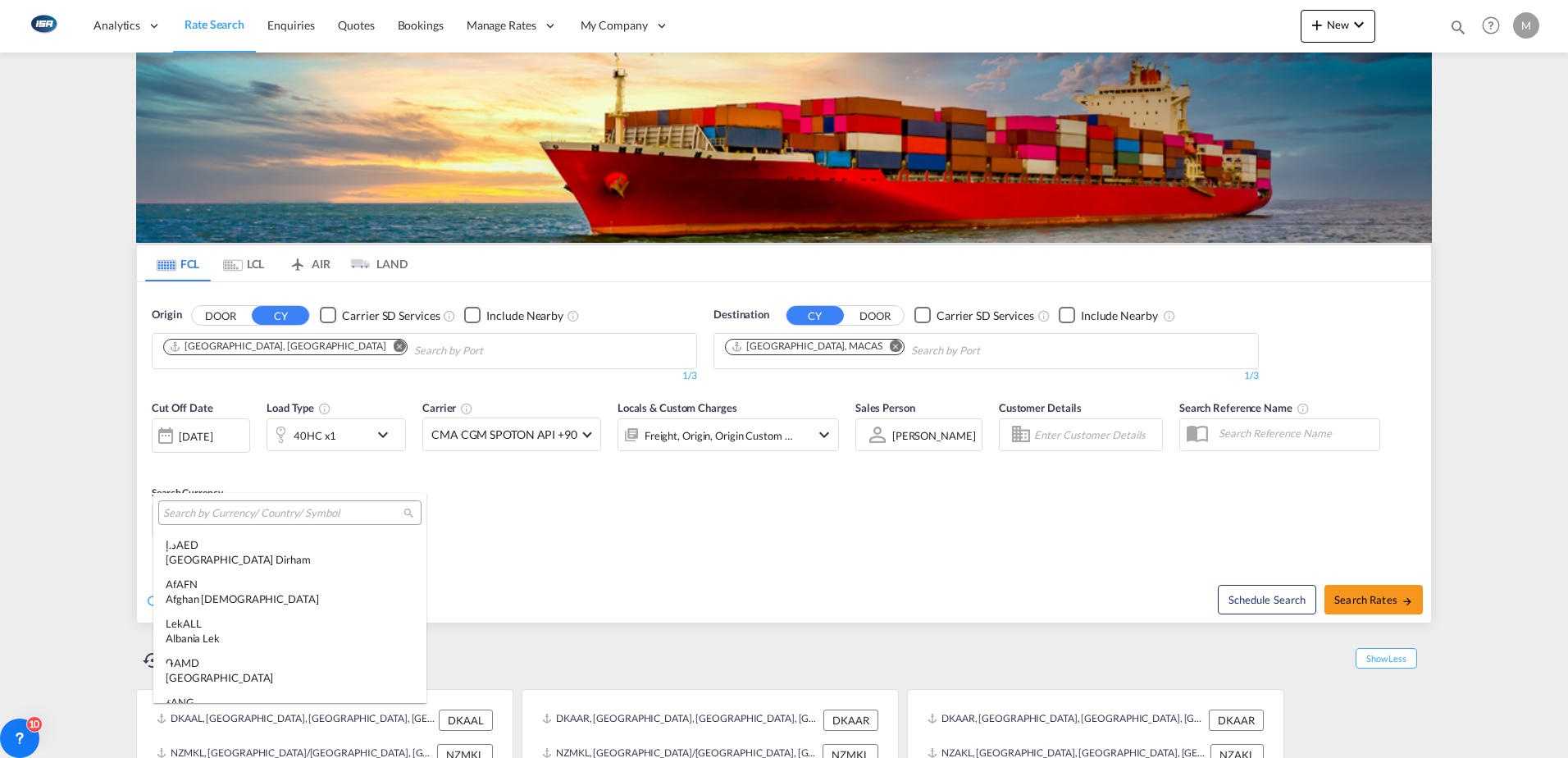
scroll to position [5664, 0]
click at [188, 516] on input "search" at bounding box center [283, 513] width 240 height 15
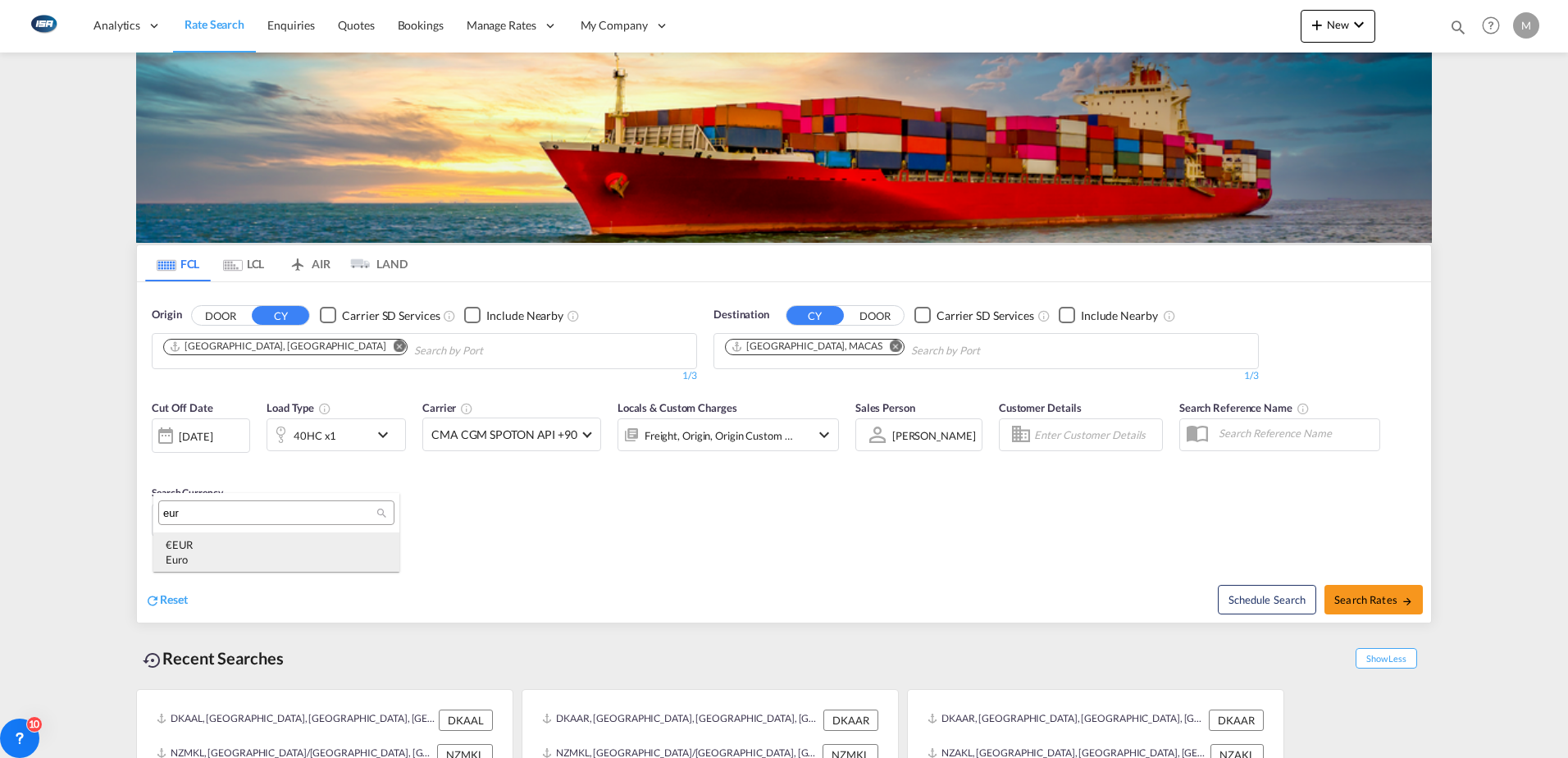
type input "eur"
click at [186, 567] on div "Euro" at bounding box center [276, 559] width 221 height 15
click at [1371, 602] on span "Search Rates" at bounding box center [1374, 599] width 79 height 13
type input "DKAAR to MACAS / [DATE]"
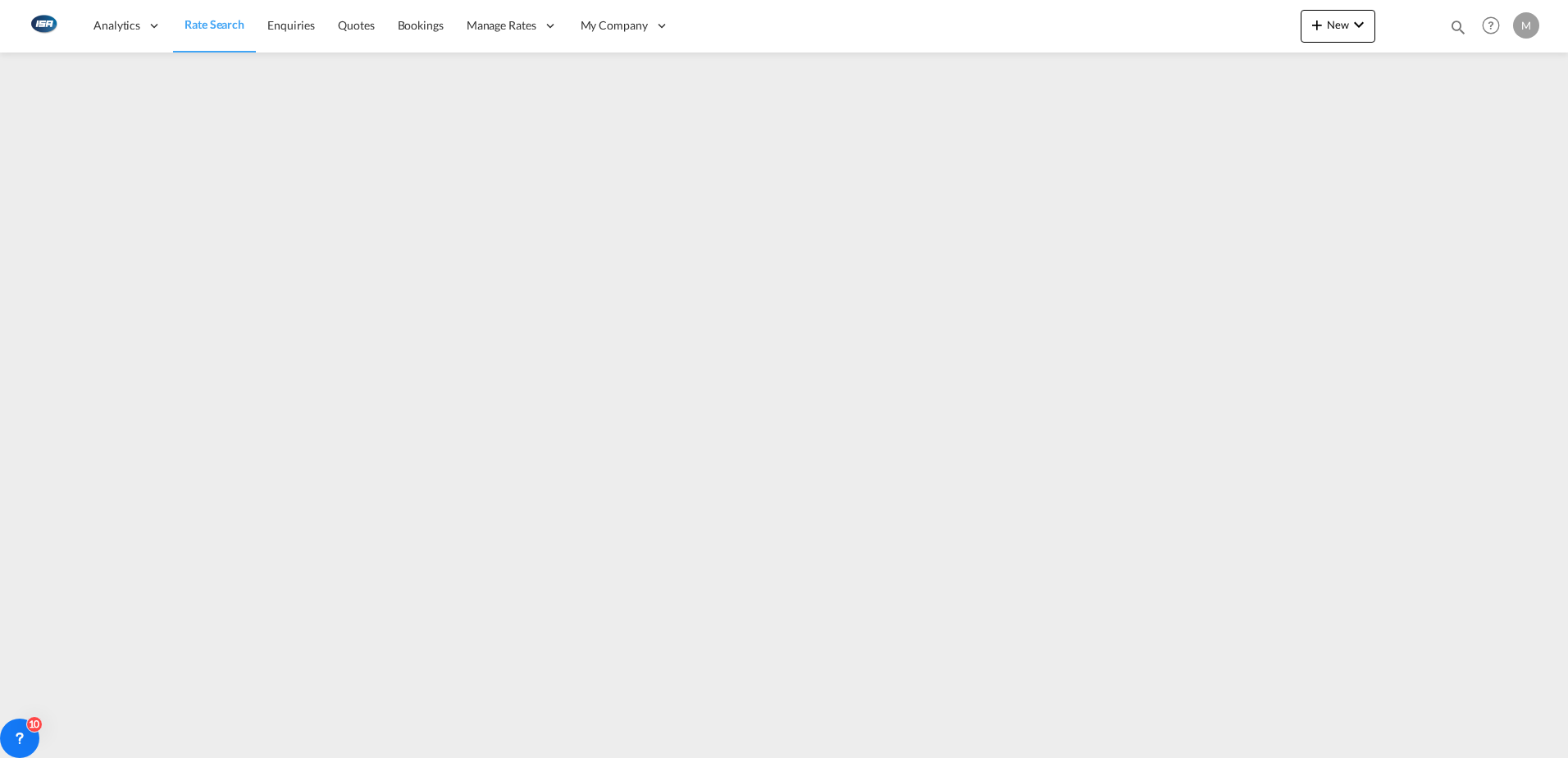
click at [216, 20] on span "Rate Search" at bounding box center [214, 24] width 60 height 14
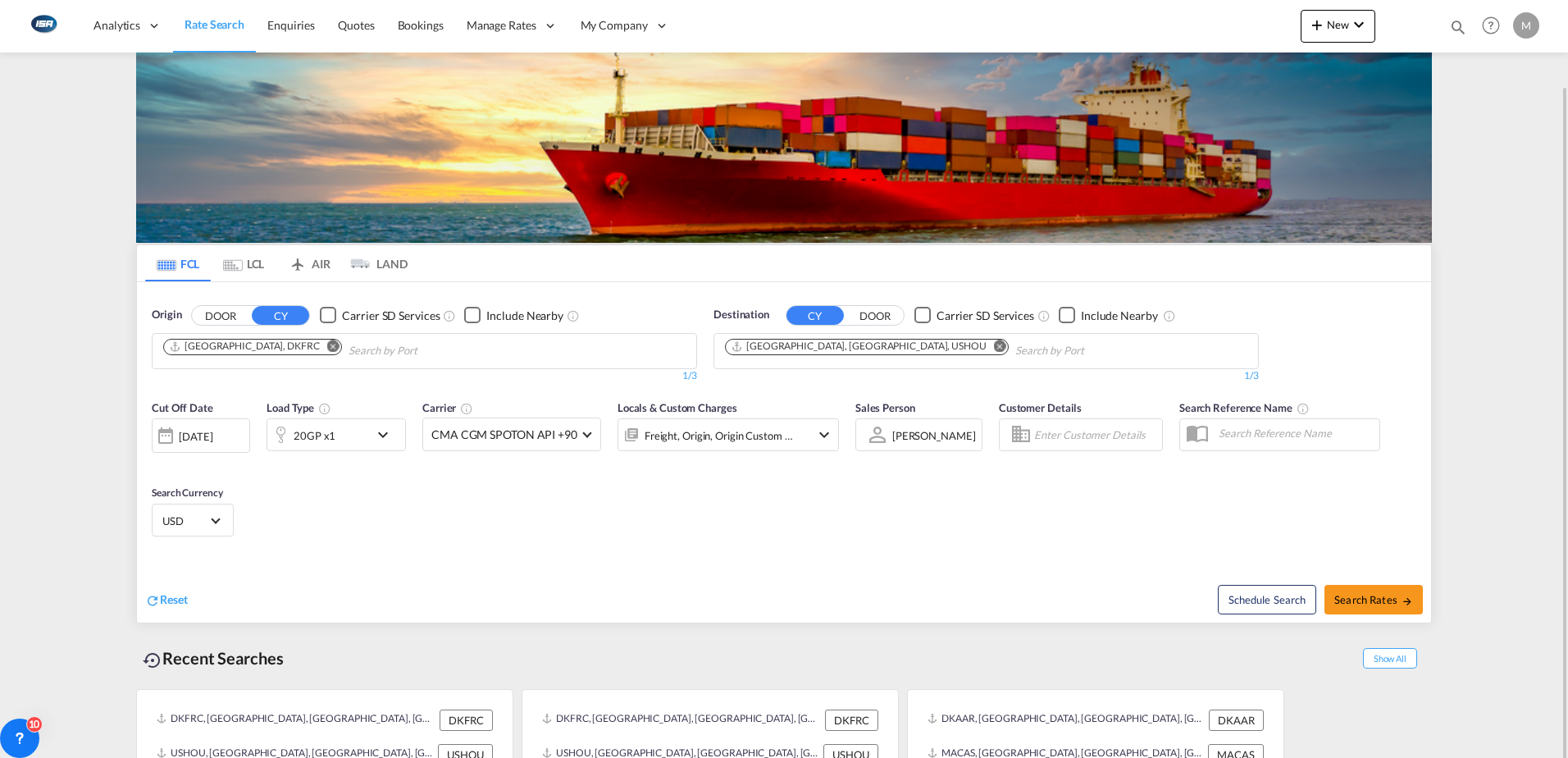
scroll to position [44, 0]
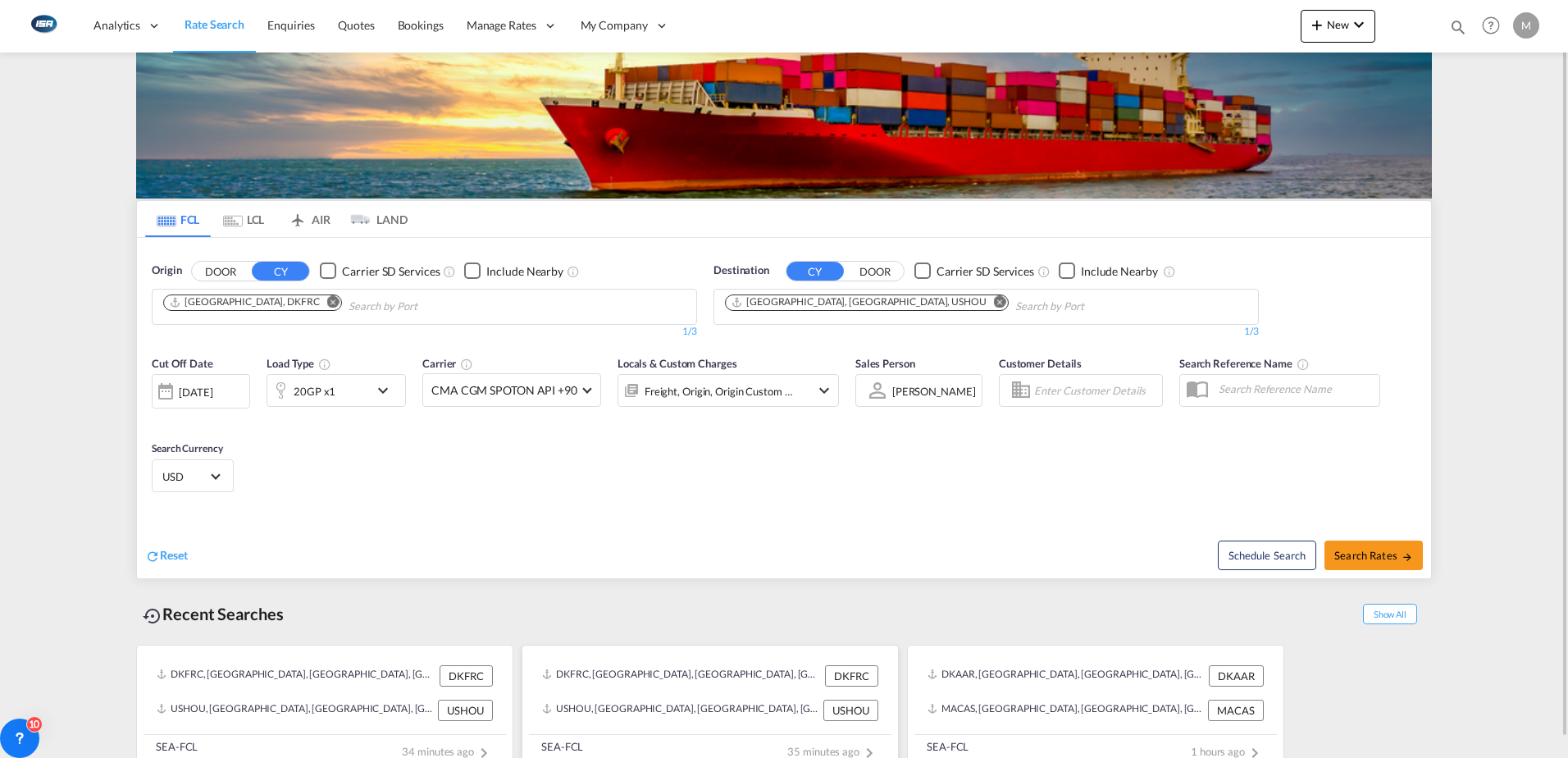
click at [725, 690] on div "DKFRC, [GEOGRAPHIC_DATA], [GEOGRAPHIC_DATA], [GEOGRAPHIC_DATA], [GEOGRAPHIC_DAT…" at bounding box center [710, 676] width 349 height 34
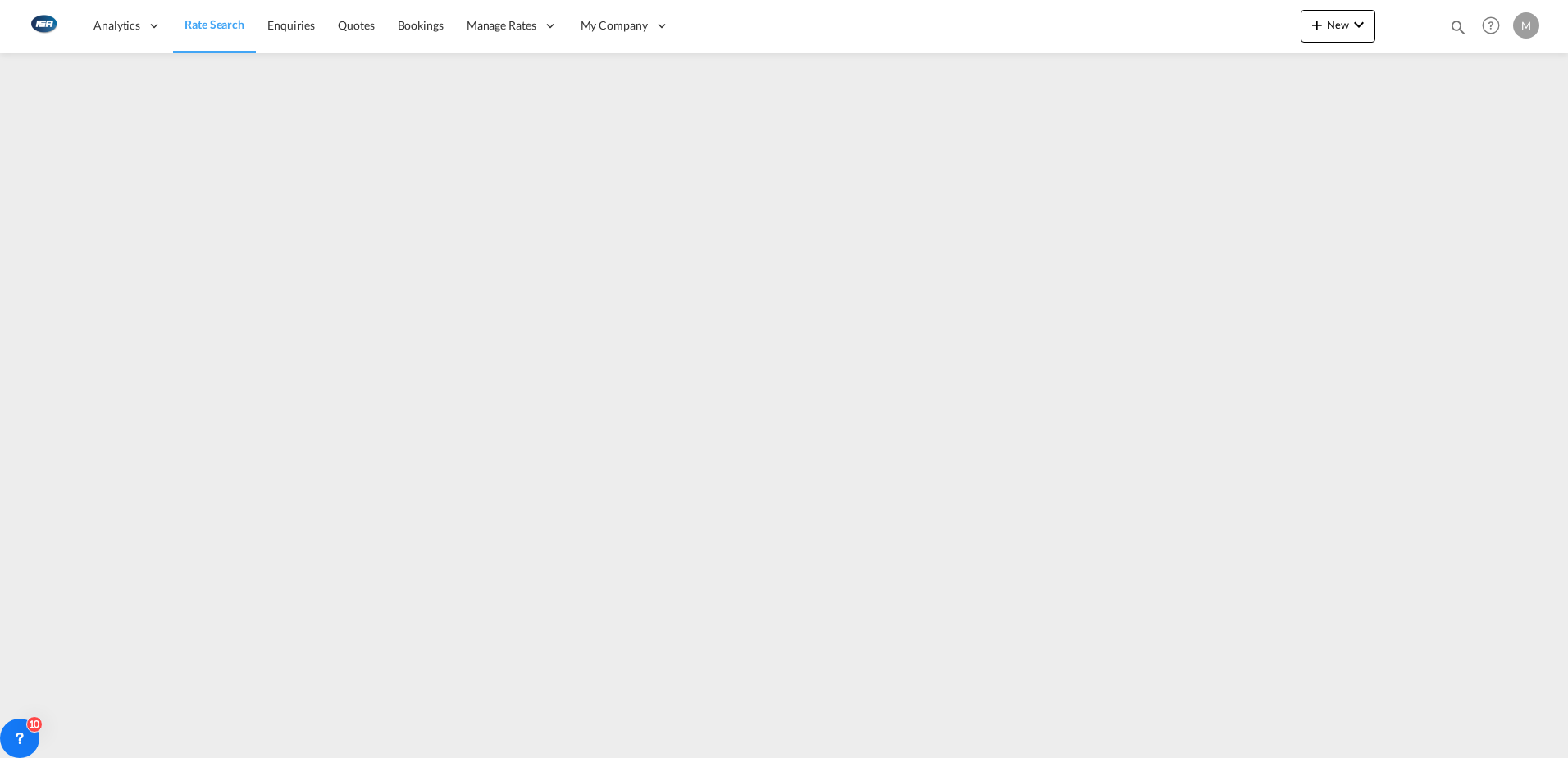
click at [1527, 27] on div "M" at bounding box center [1526, 25] width 26 height 26
click at [1495, 131] on button "Logout" at bounding box center [1507, 126] width 107 height 32
